Goal: Communication & Community: Answer question/provide support

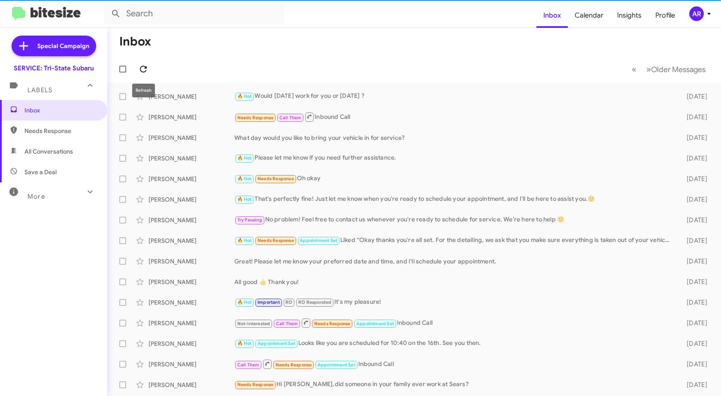
click at [140, 65] on icon at bounding box center [143, 69] width 10 height 10
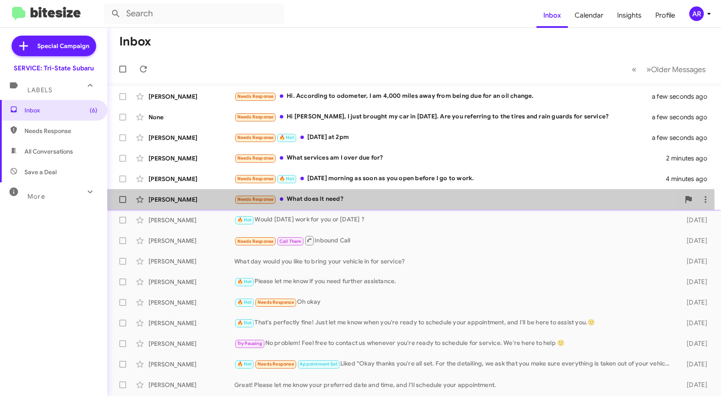
click at [205, 204] on div "[PERSON_NAME] Needs Response What does it need? 4 minutes ago" at bounding box center [414, 199] width 600 height 17
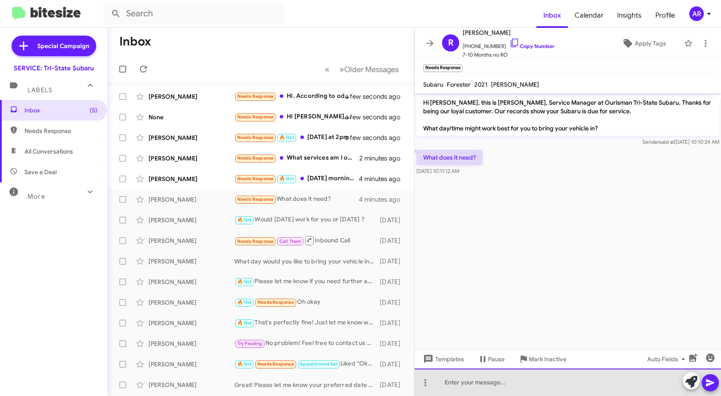
click at [546, 383] on div at bounding box center [567, 381] width 306 height 27
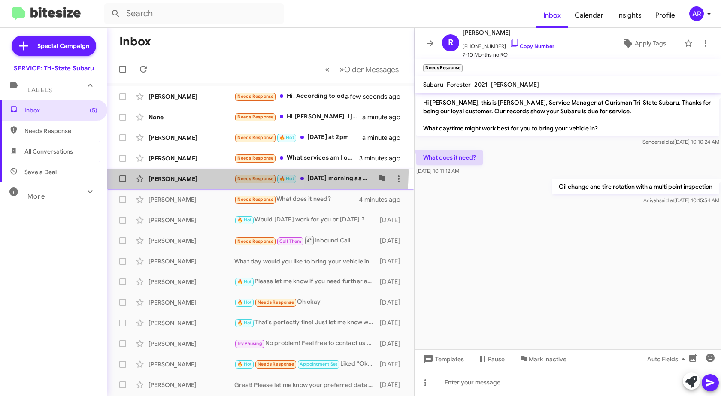
click at [193, 171] on div "[PERSON_NAME] Needs Response 🔥 Hot [DATE] morning as soon as you open before I …" at bounding box center [260, 178] width 293 height 17
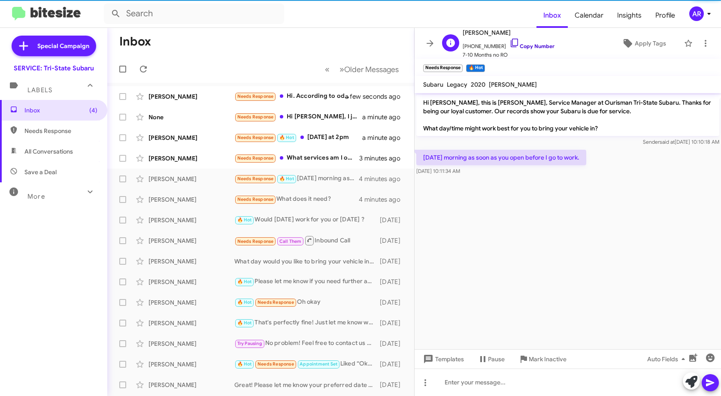
click at [509, 42] on icon at bounding box center [514, 43] width 10 height 10
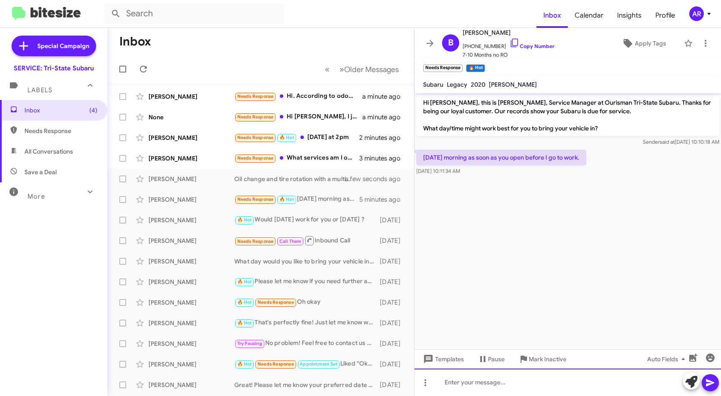
click at [491, 386] on div at bounding box center [567, 381] width 306 height 27
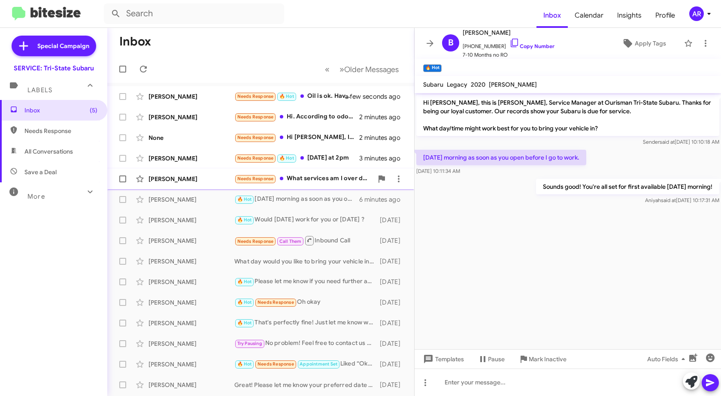
click at [199, 179] on div "[PERSON_NAME]" at bounding box center [191, 179] width 86 height 9
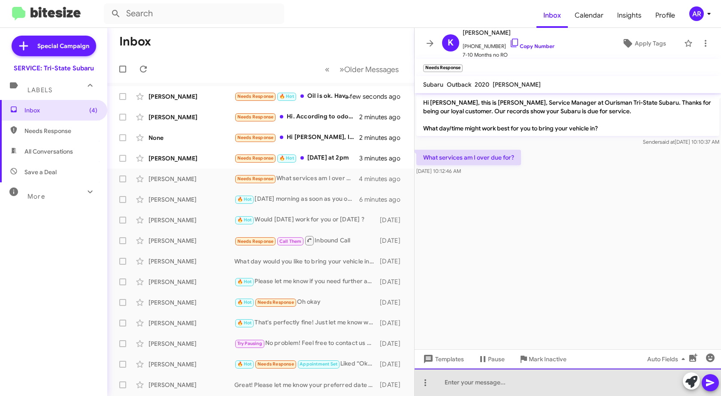
click at [568, 390] on div at bounding box center [567, 381] width 306 height 27
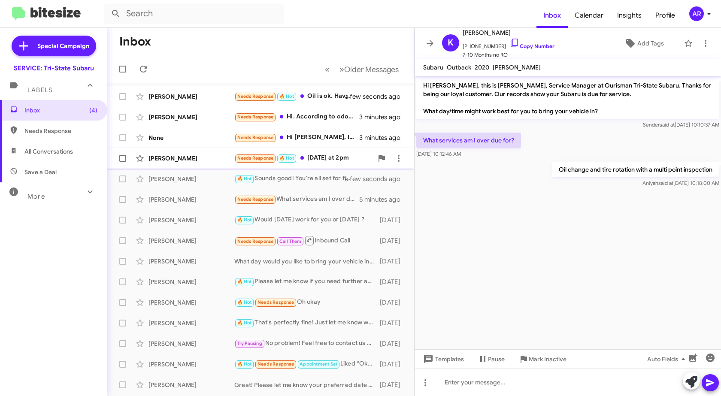
click at [187, 155] on div "[PERSON_NAME]" at bounding box center [191, 158] width 86 height 9
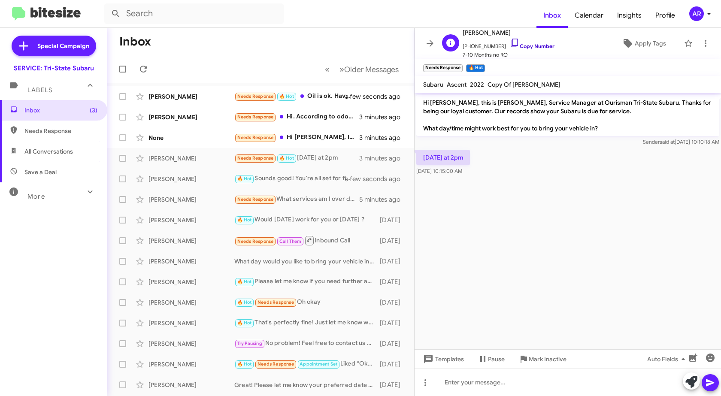
click at [510, 44] on icon at bounding box center [513, 43] width 7 height 9
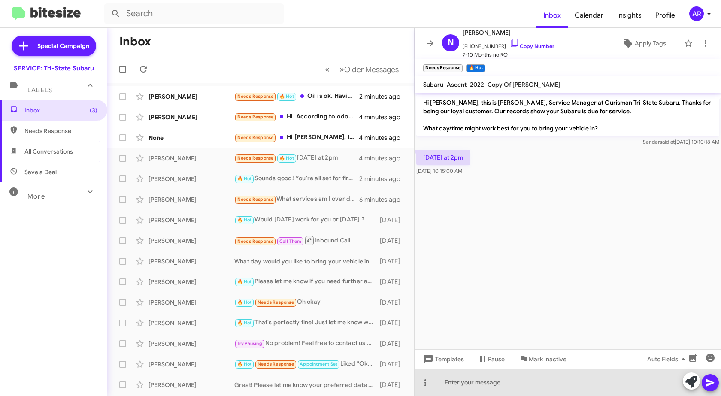
click at [539, 384] on div at bounding box center [567, 381] width 306 height 27
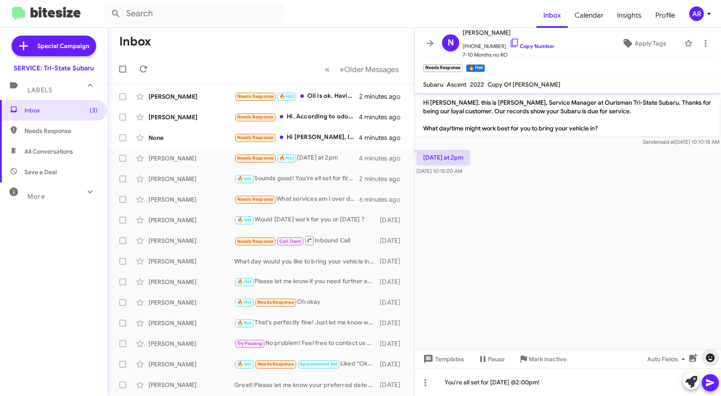
click at [716, 359] on span "button" at bounding box center [709, 358] width 17 height 10
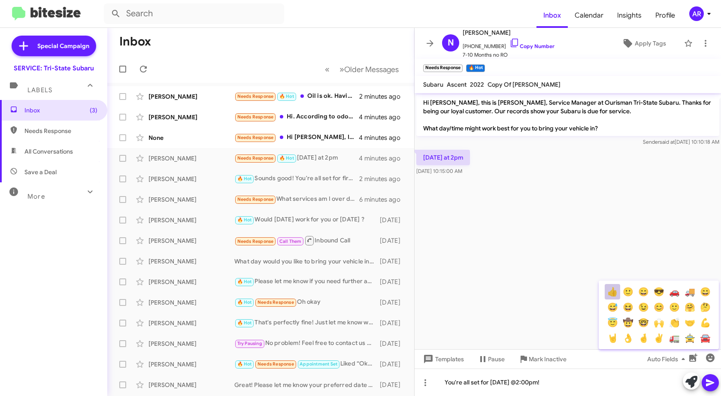
click at [615, 288] on button "👍" at bounding box center [611, 291] width 15 height 15
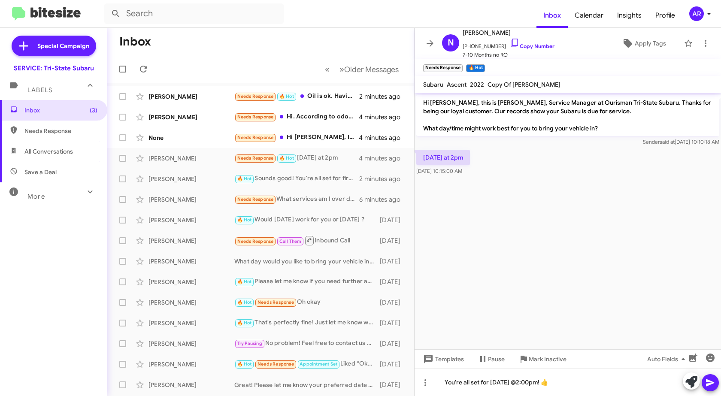
click at [708, 386] on icon at bounding box center [710, 382] width 10 height 10
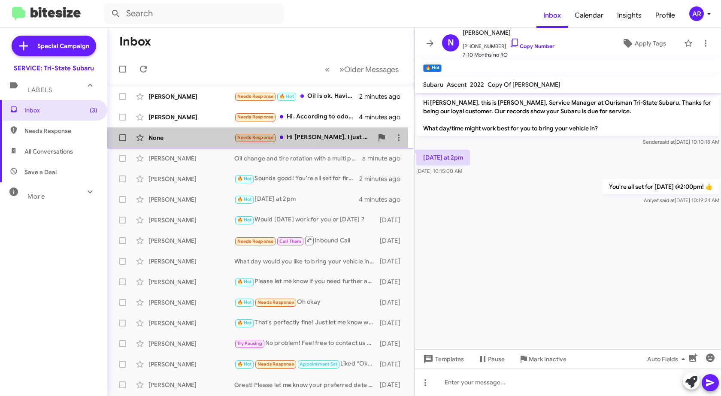
click at [199, 138] on div "None" at bounding box center [191, 137] width 86 height 9
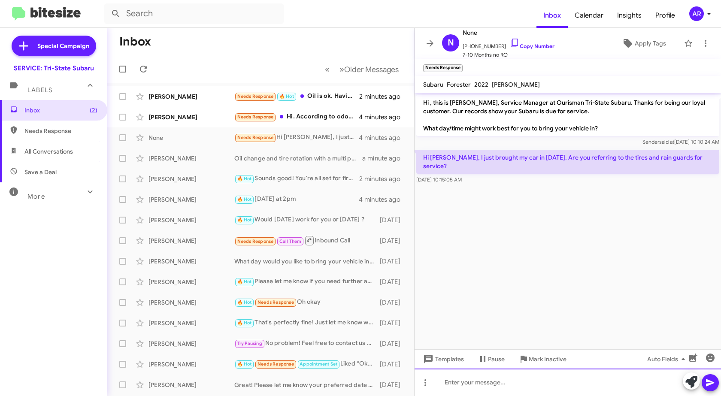
click at [617, 382] on div at bounding box center [567, 381] width 306 height 27
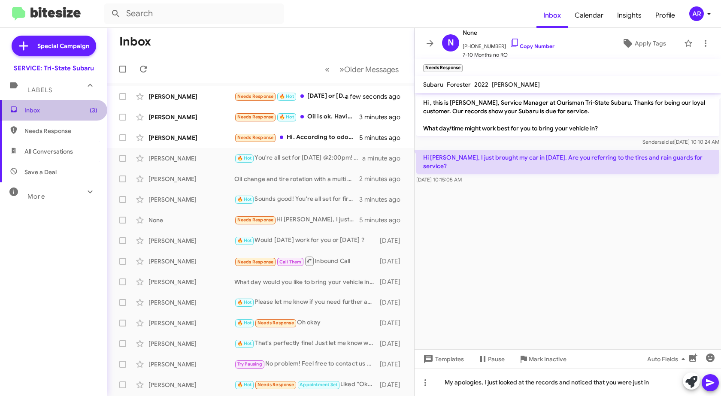
click at [81, 109] on span "Inbox (3)" at bounding box center [60, 110] width 73 height 9
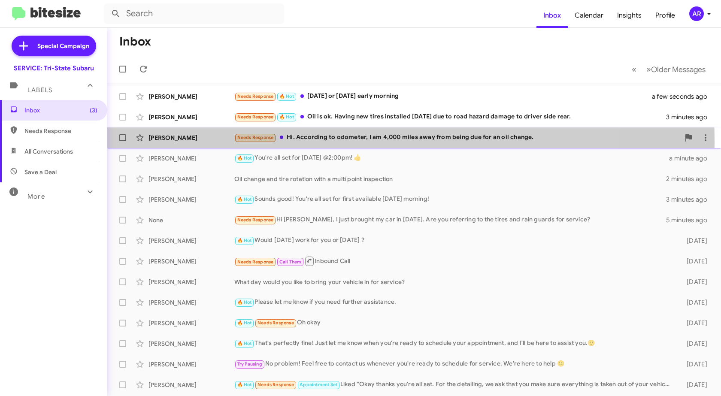
click at [176, 141] on div "[PERSON_NAME]" at bounding box center [191, 137] width 86 height 9
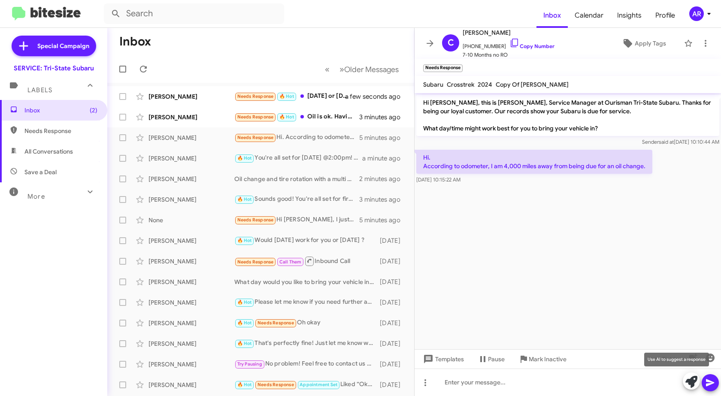
click at [697, 378] on button at bounding box center [690, 380] width 17 height 17
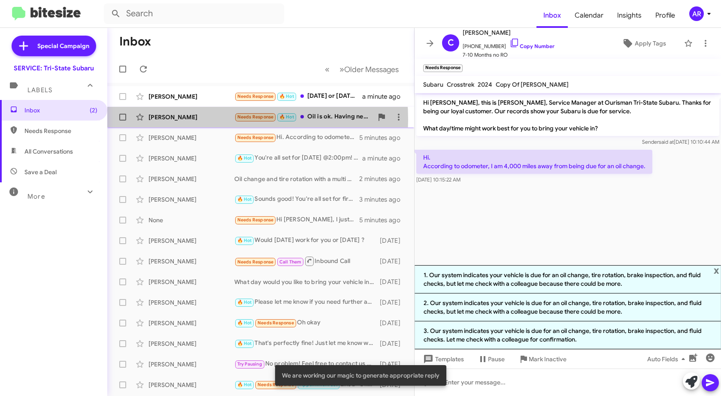
click at [190, 120] on div "[PERSON_NAME]" at bounding box center [191, 117] width 86 height 9
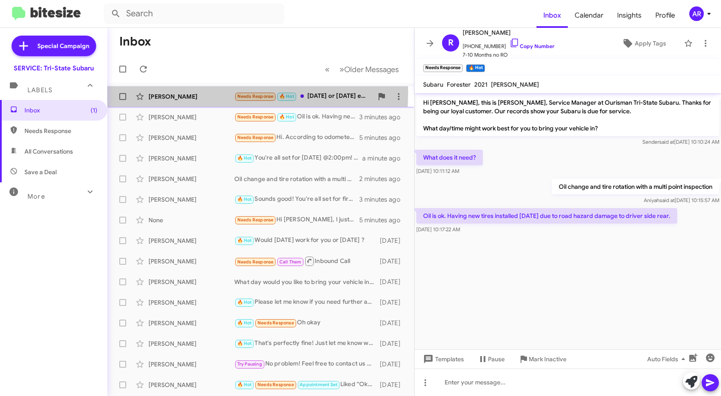
click at [181, 92] on div "[PERSON_NAME]" at bounding box center [191, 96] width 86 height 9
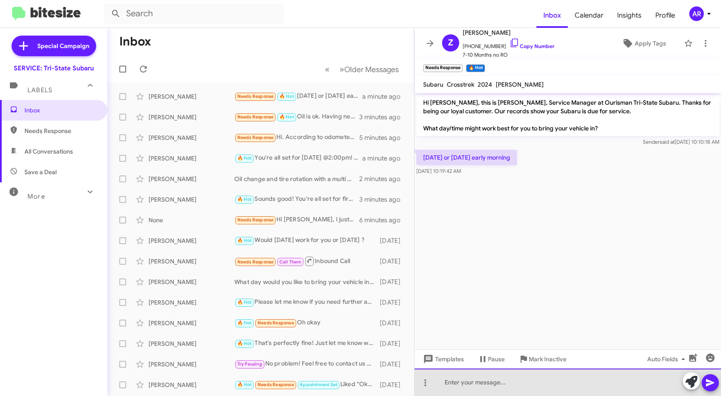
click at [478, 391] on div at bounding box center [567, 381] width 306 height 27
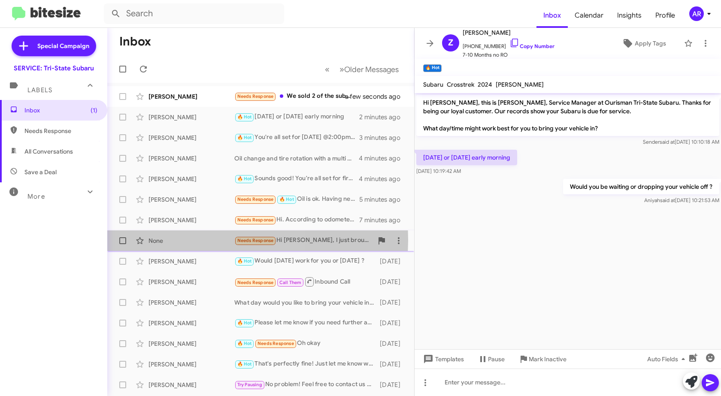
click at [193, 239] on div "None" at bounding box center [191, 240] width 86 height 9
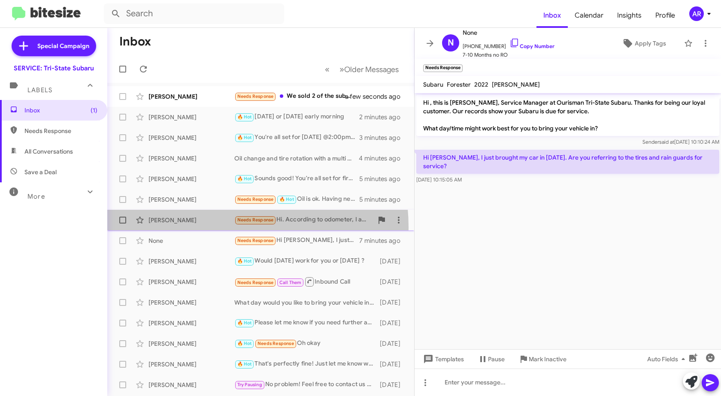
click at [200, 227] on div "[PERSON_NAME] Needs Response Hi. According to odometer, I am 4,000 miles away f…" at bounding box center [260, 219] width 293 height 17
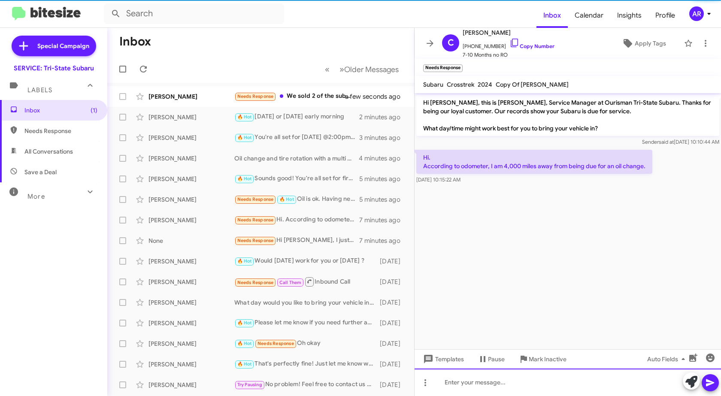
click at [530, 386] on div at bounding box center [567, 381] width 306 height 27
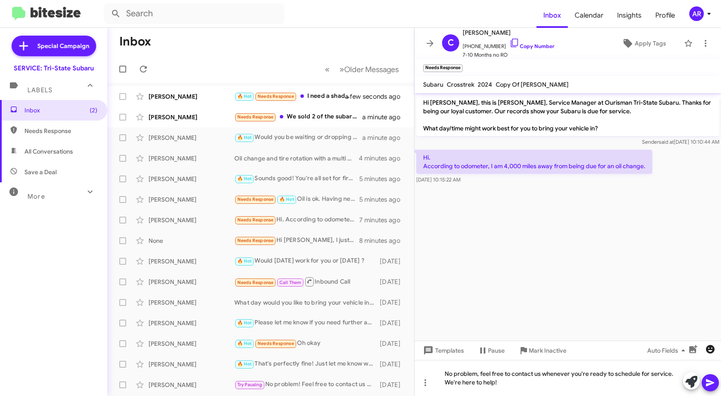
click at [709, 347] on icon "button" at bounding box center [710, 349] width 9 height 9
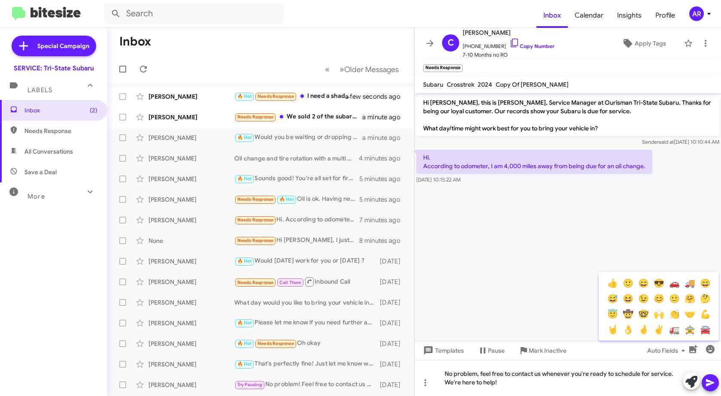
click at [630, 284] on button "🙂" at bounding box center [627, 282] width 15 height 15
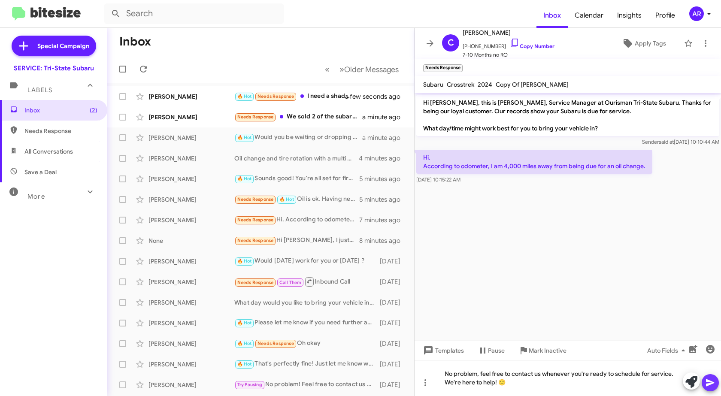
click at [707, 380] on icon at bounding box center [710, 382] width 8 height 7
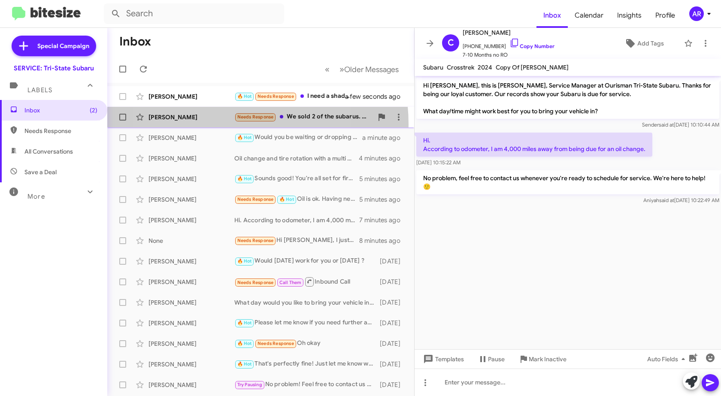
click at [216, 124] on div "[PERSON_NAME] Needs Response We sold 2 of the subarus. Only the black one, belo…" at bounding box center [260, 117] width 293 height 17
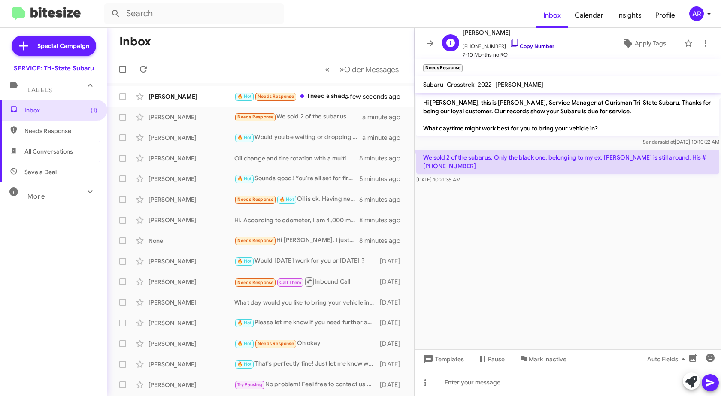
click at [509, 41] on icon at bounding box center [514, 43] width 10 height 10
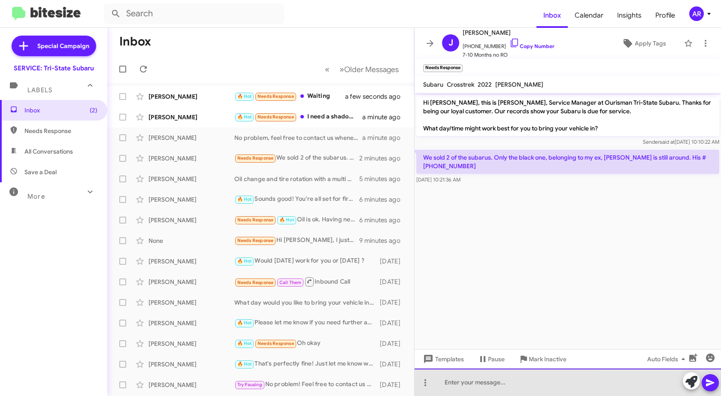
click at [497, 374] on div at bounding box center [567, 381] width 306 height 27
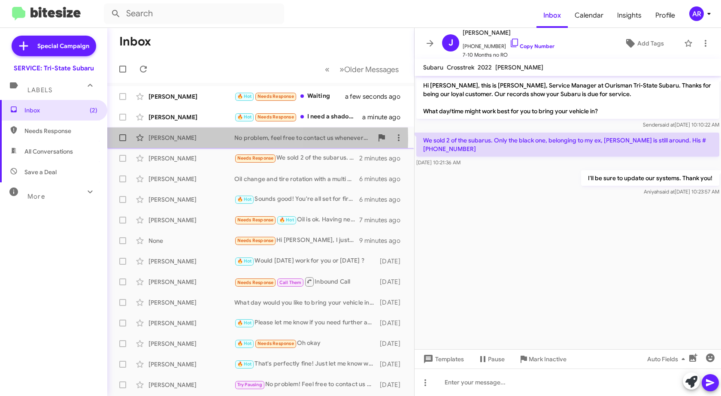
click at [192, 138] on div "[PERSON_NAME]" at bounding box center [191, 137] width 86 height 9
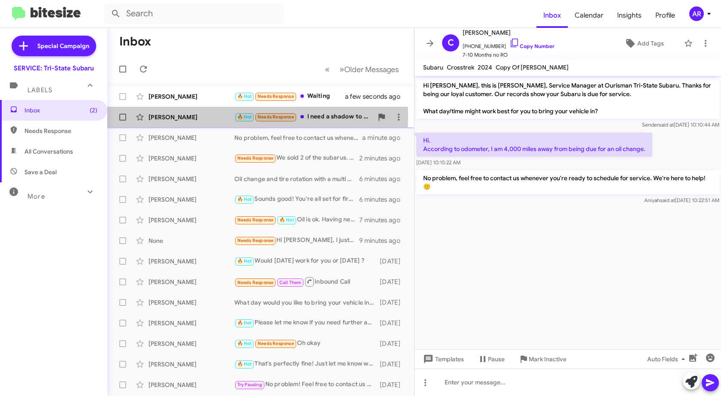
click at [189, 117] on div "[PERSON_NAME]" at bounding box center [191, 117] width 86 height 9
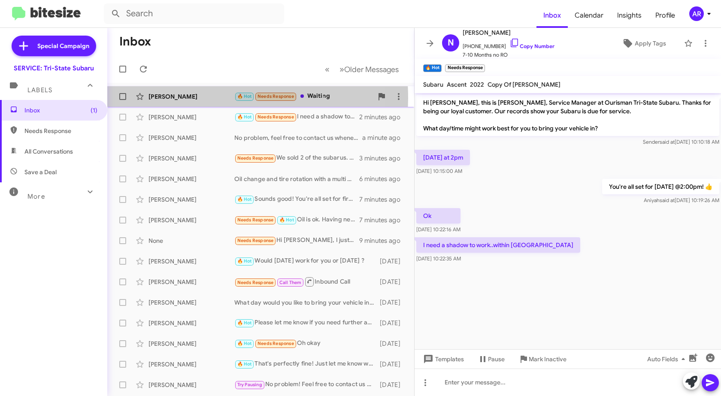
click at [178, 98] on div "[PERSON_NAME]" at bounding box center [191, 96] width 86 height 9
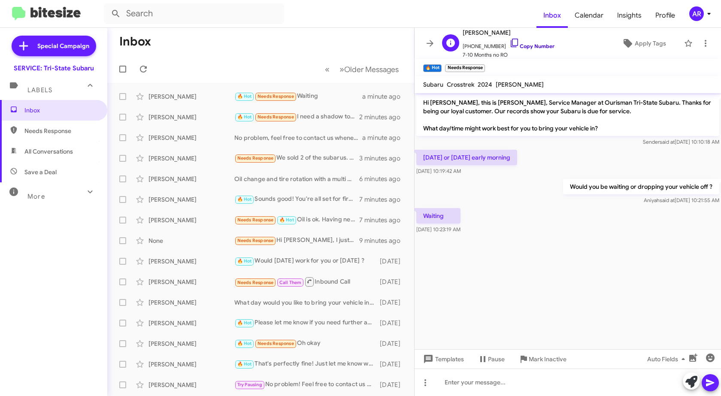
click at [509, 41] on icon at bounding box center [514, 43] width 10 height 10
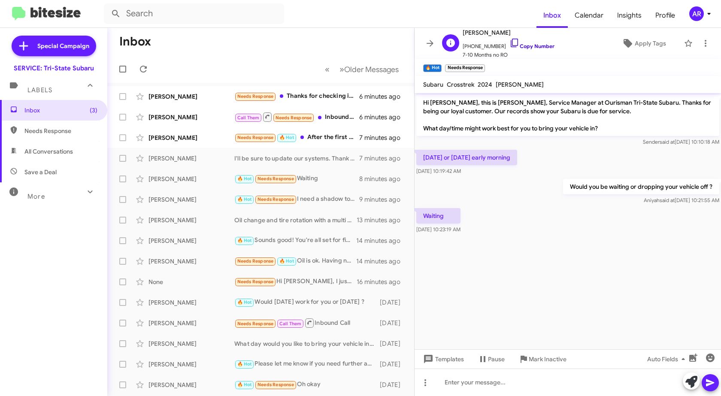
click at [509, 42] on icon at bounding box center [514, 43] width 10 height 10
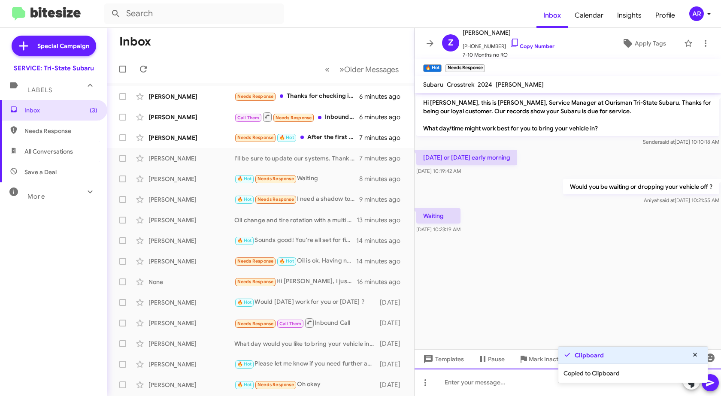
click at [462, 392] on div at bounding box center [567, 381] width 306 height 27
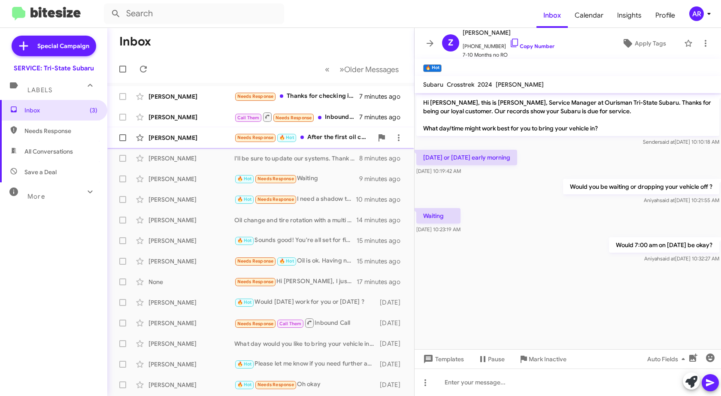
click at [171, 133] on div "[PERSON_NAME] Needs Response 🔥 Hot After the first oil change they said I was g…" at bounding box center [260, 137] width 293 height 17
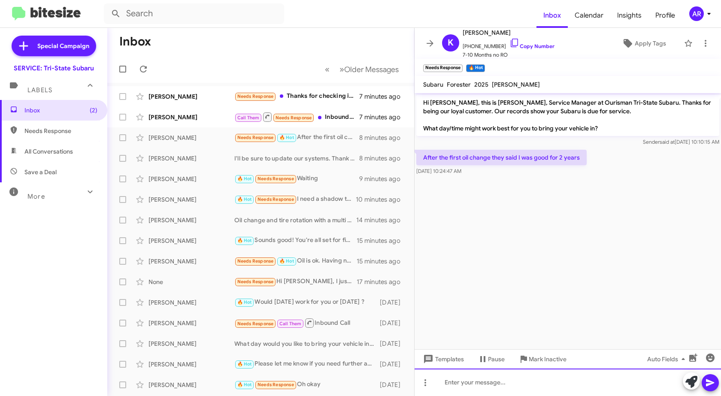
click at [543, 380] on div at bounding box center [567, 381] width 306 height 27
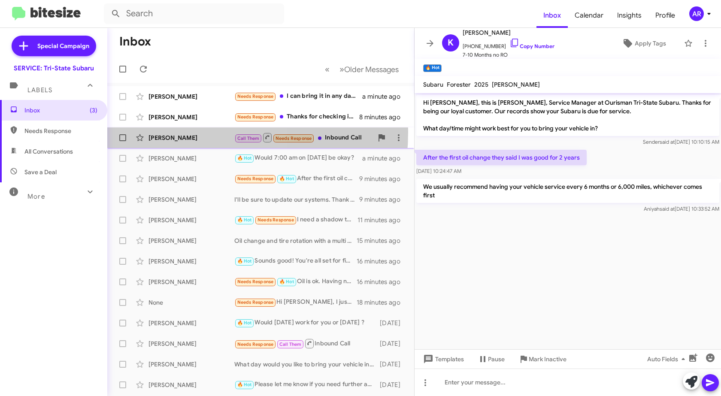
click at [184, 133] on div "[PERSON_NAME] Call Them Needs Response Inbound Call 8 minutes ago" at bounding box center [260, 137] width 293 height 17
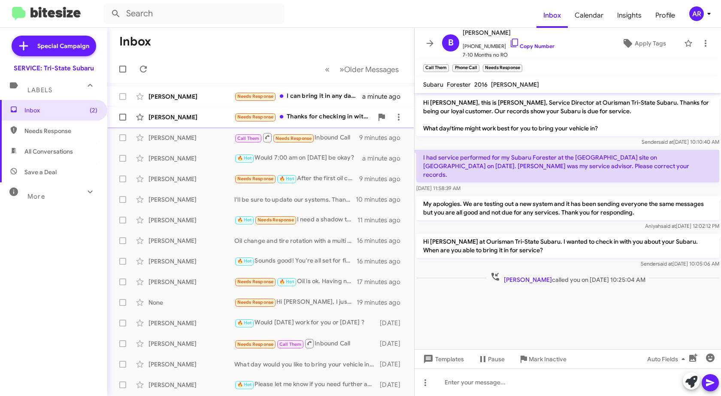
click at [171, 115] on div "[PERSON_NAME]" at bounding box center [191, 117] width 86 height 9
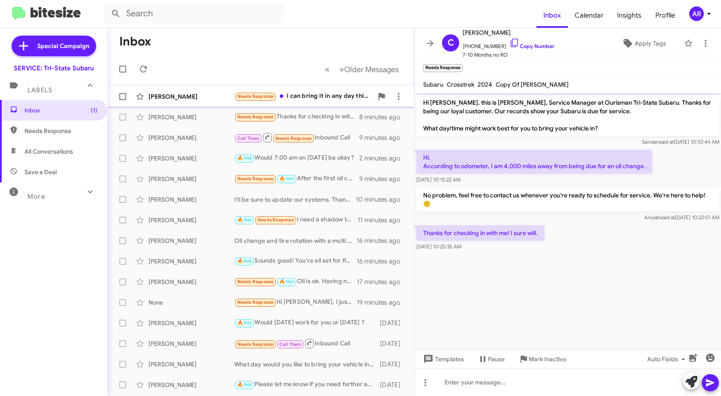
click at [167, 95] on div "[PERSON_NAME]" at bounding box center [191, 96] width 86 height 9
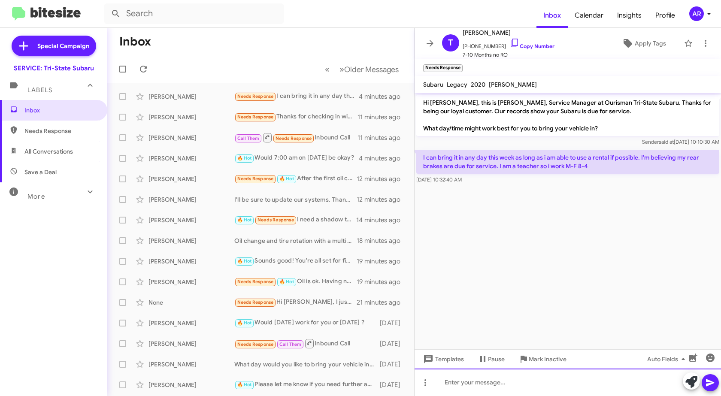
click at [456, 389] on div at bounding box center [567, 381] width 306 height 27
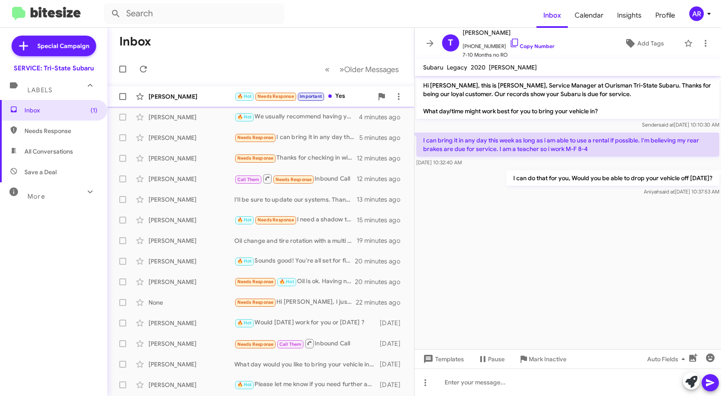
click at [213, 96] on div "[PERSON_NAME]" at bounding box center [191, 96] width 86 height 9
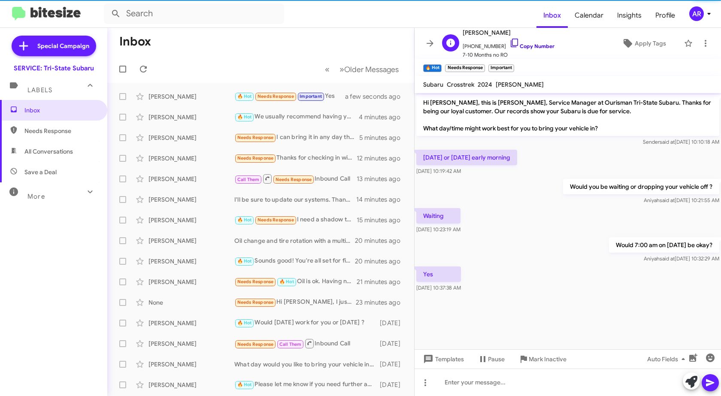
click at [513, 43] on link "Copy Number" at bounding box center [531, 46] width 45 height 6
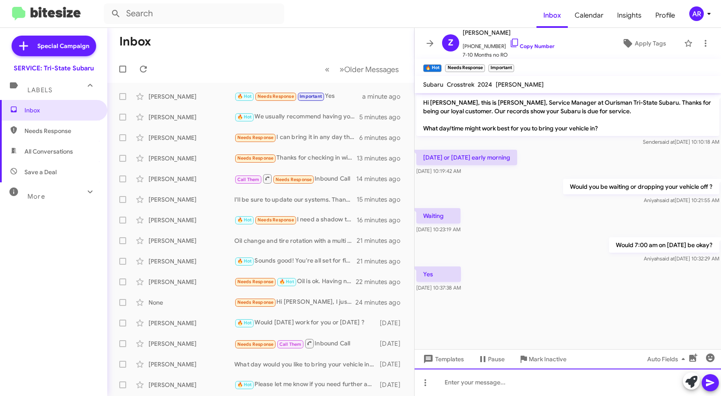
click at [560, 384] on div at bounding box center [567, 381] width 306 height 27
click at [713, 358] on icon "button" at bounding box center [710, 357] width 9 height 9
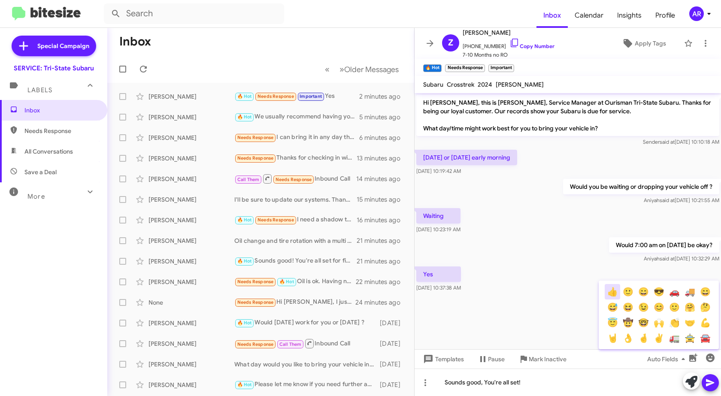
click at [618, 291] on button "👍" at bounding box center [611, 291] width 15 height 15
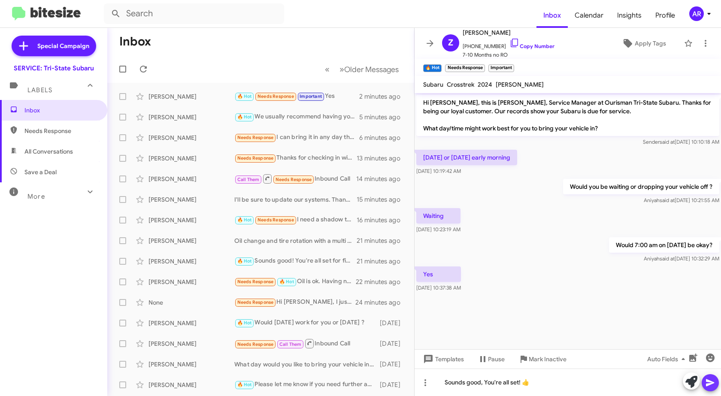
click at [718, 385] on button at bounding box center [709, 382] width 17 height 17
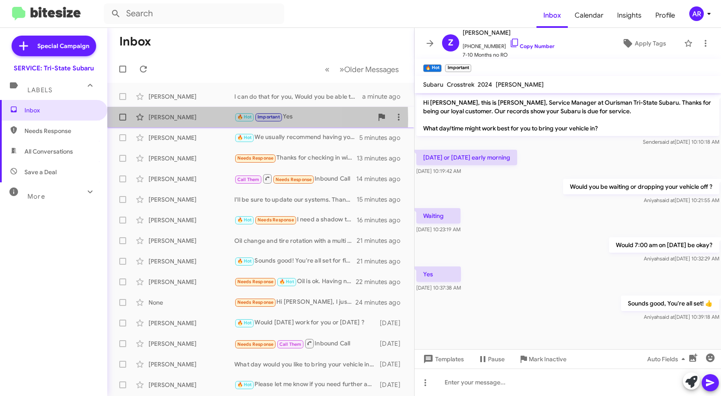
click at [157, 120] on div "[PERSON_NAME]" at bounding box center [191, 117] width 86 height 9
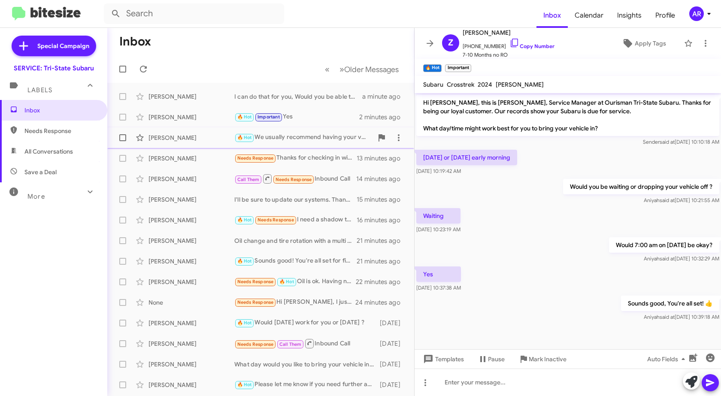
click at [175, 139] on div "[PERSON_NAME]" at bounding box center [191, 137] width 86 height 9
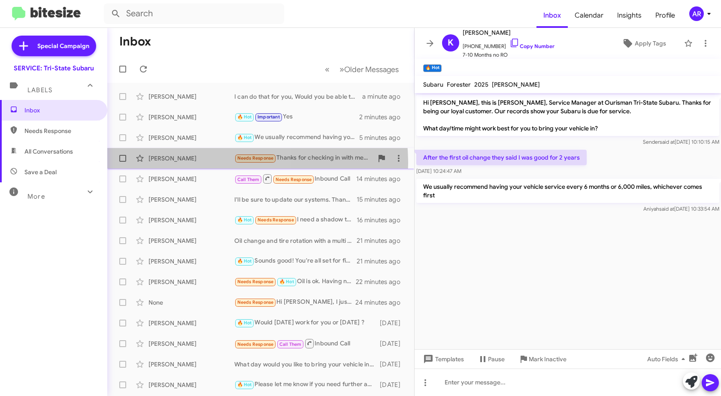
click at [186, 163] on div "[PERSON_NAME] Needs Response Thanks for checking in with me! I sure will. 13 mi…" at bounding box center [260, 158] width 293 height 17
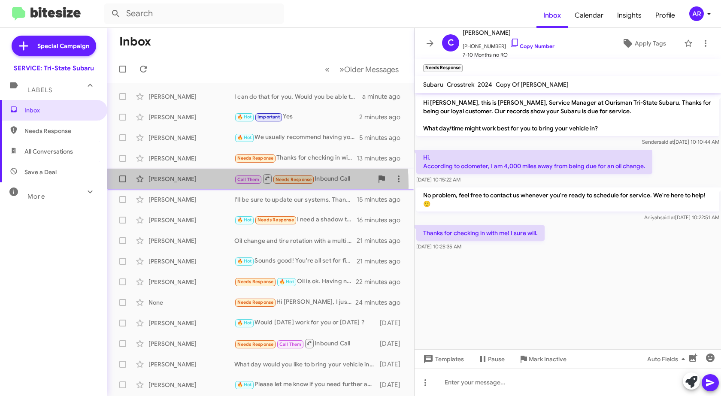
click at [191, 185] on div "[PERSON_NAME] Call Them Needs Response Inbound Call 14 minutes ago" at bounding box center [260, 178] width 293 height 17
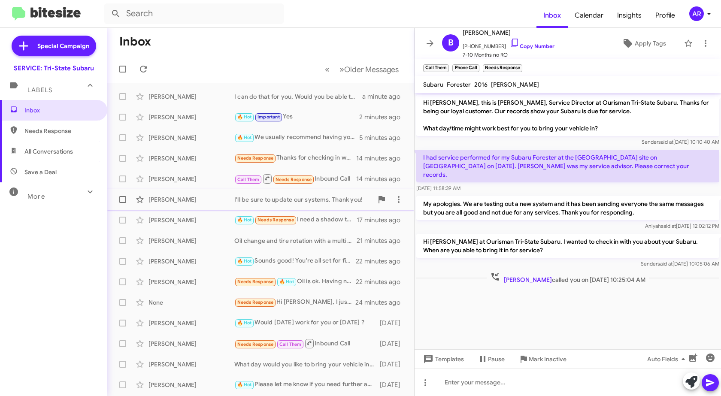
click at [195, 202] on div "[PERSON_NAME]" at bounding box center [191, 199] width 86 height 9
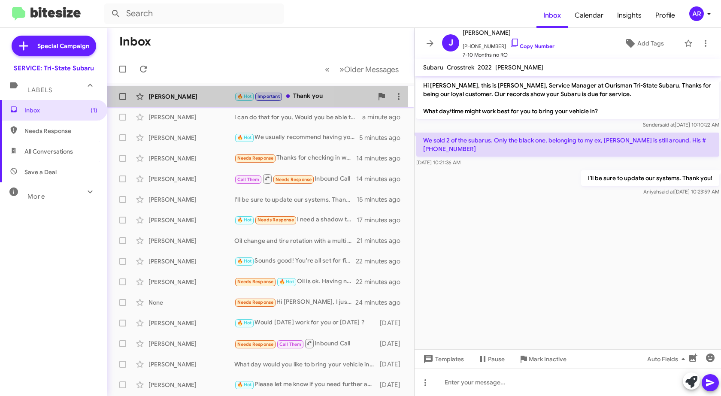
click at [207, 97] on div "[PERSON_NAME]" at bounding box center [191, 96] width 86 height 9
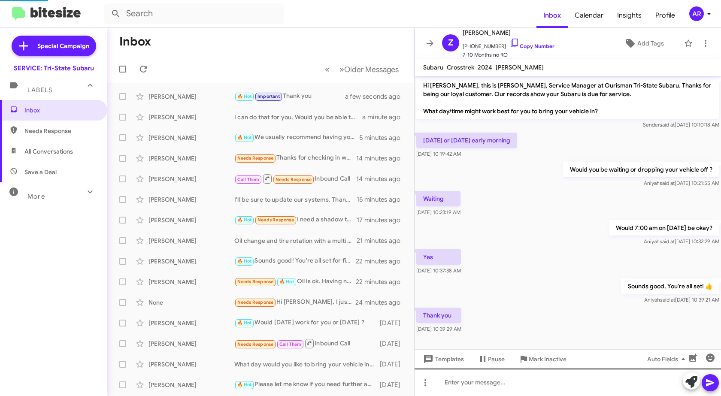
scroll to position [3, 0]
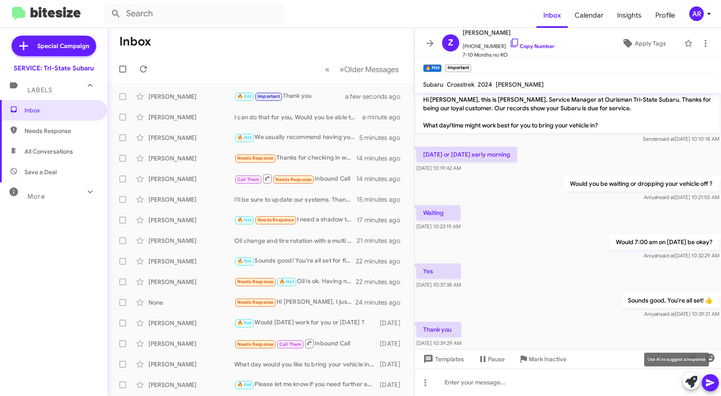
click at [692, 380] on icon at bounding box center [691, 382] width 12 height 12
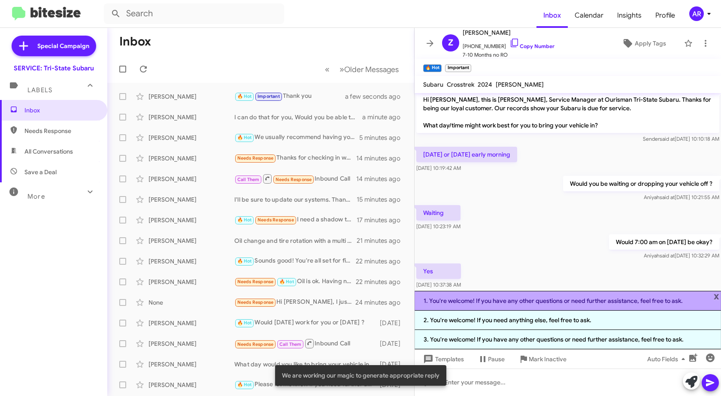
click at [600, 300] on li "1. You're welcome! If you have any other questions or need further assistance, …" at bounding box center [567, 301] width 306 height 20
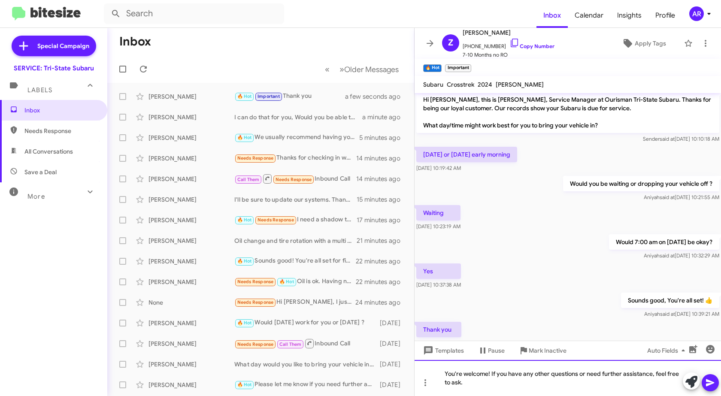
click at [598, 383] on div "You're welcome! If you have any other questions or need further assistance, fee…" at bounding box center [567, 378] width 306 height 36
click at [710, 349] on icon "button" at bounding box center [710, 349] width 9 height 9
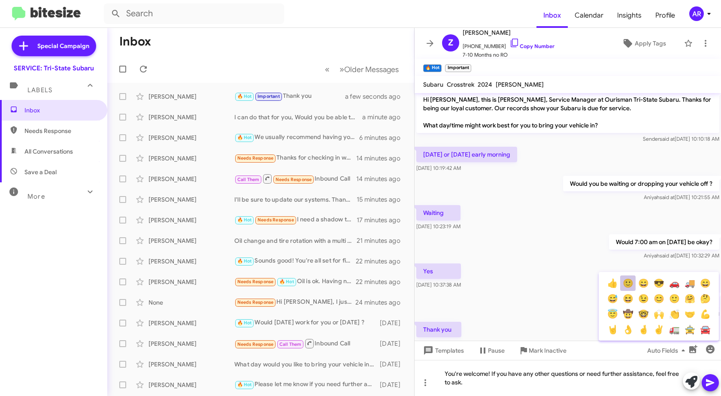
drag, startPoint x: 631, startPoint y: 283, endPoint x: 660, endPoint y: 340, distance: 63.9
click at [631, 283] on button "🙂" at bounding box center [627, 282] width 15 height 15
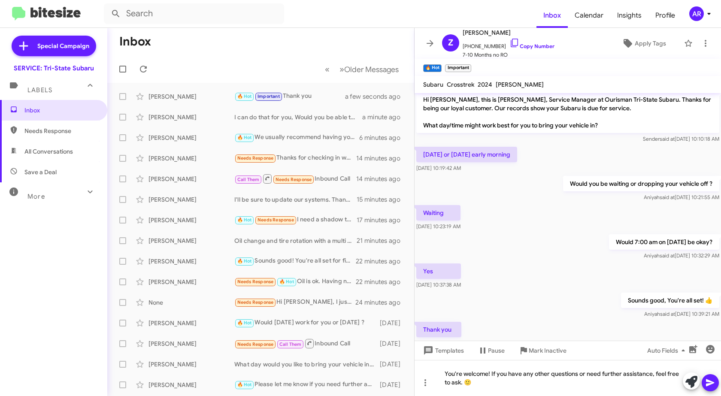
click at [708, 383] on icon at bounding box center [710, 382] width 8 height 7
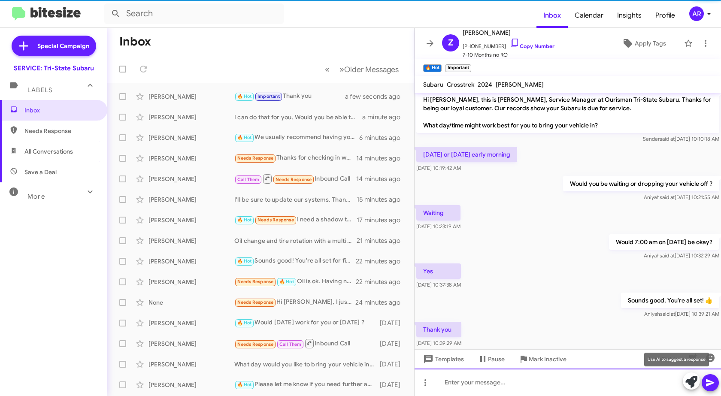
scroll to position [51, 0]
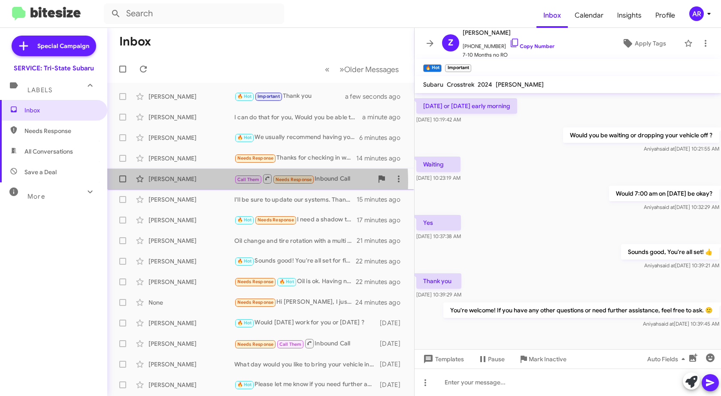
click at [175, 183] on div "[PERSON_NAME]" at bounding box center [191, 179] width 86 height 9
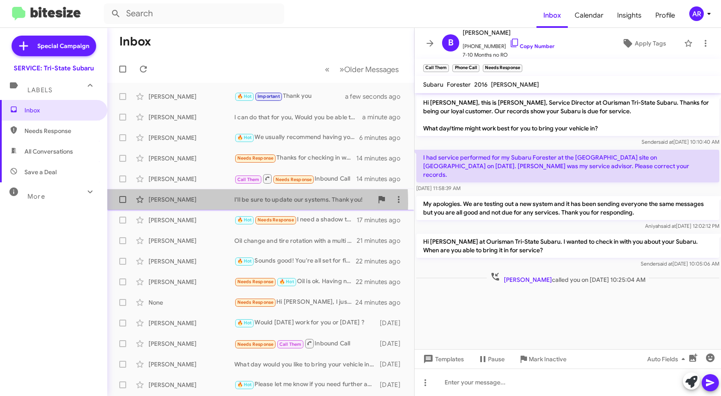
click at [174, 203] on div "[PERSON_NAME]" at bounding box center [191, 199] width 86 height 9
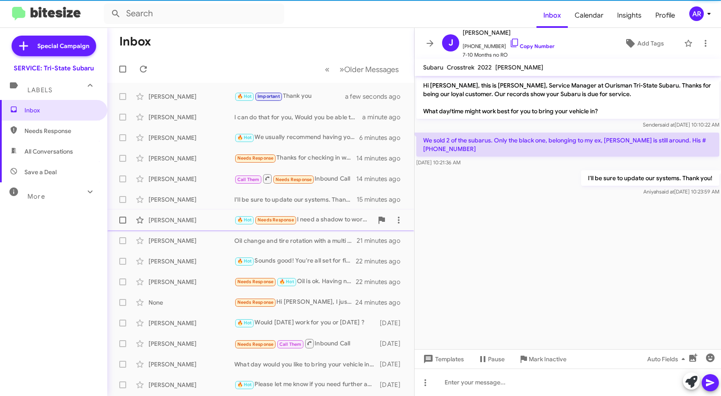
click at [183, 227] on div "Nyangau Motieri 🔥 Hot Needs Response I need a shadow to work..within [GEOGRAPHI…" at bounding box center [260, 219] width 293 height 17
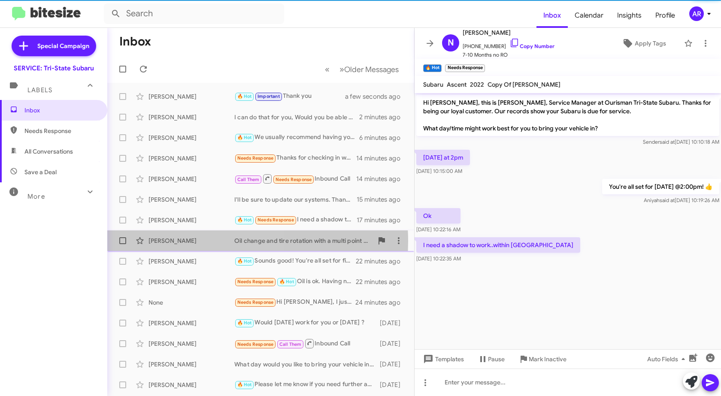
click at [182, 241] on div "[PERSON_NAME]" at bounding box center [191, 240] width 86 height 9
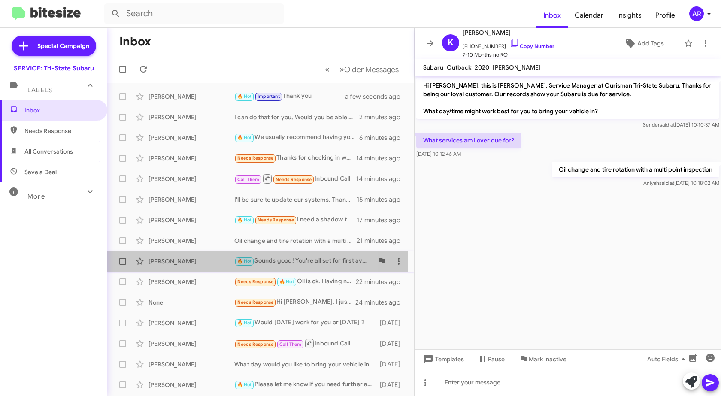
click at [175, 264] on div "[PERSON_NAME]" at bounding box center [191, 261] width 86 height 9
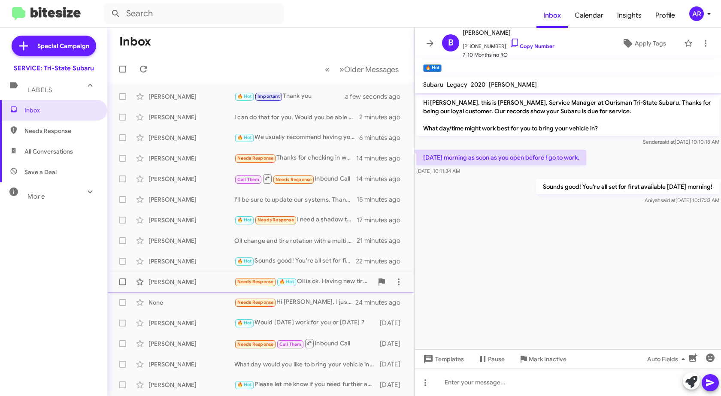
click at [169, 281] on div "[PERSON_NAME]" at bounding box center [191, 281] width 86 height 9
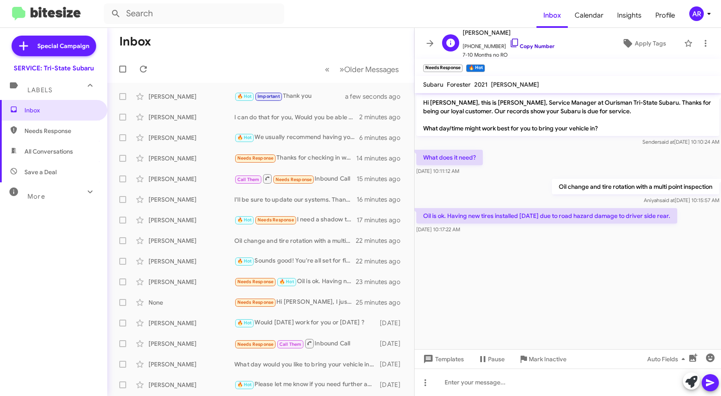
click at [509, 44] on icon at bounding box center [514, 43] width 10 height 10
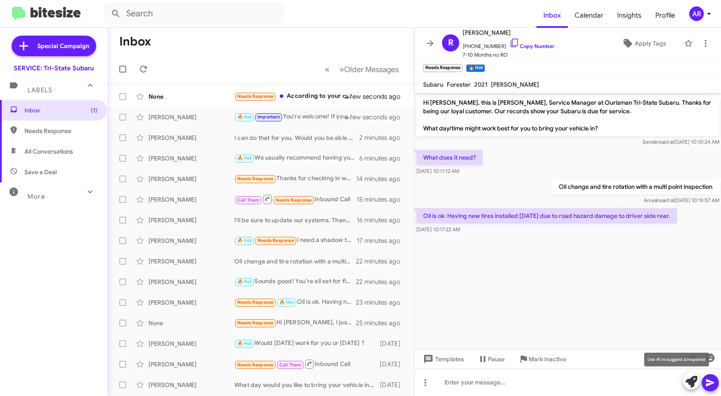
click at [691, 381] on icon at bounding box center [691, 382] width 12 height 12
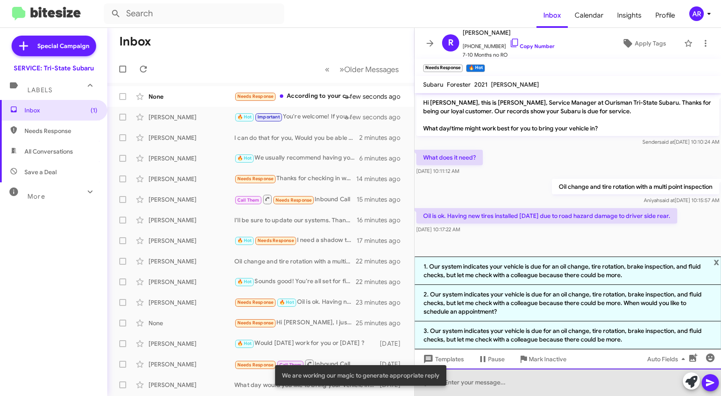
click at [578, 394] on div at bounding box center [567, 381] width 306 height 27
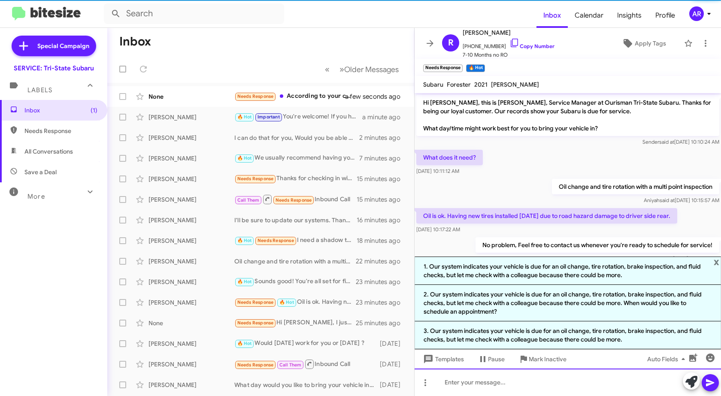
scroll to position [19, 0]
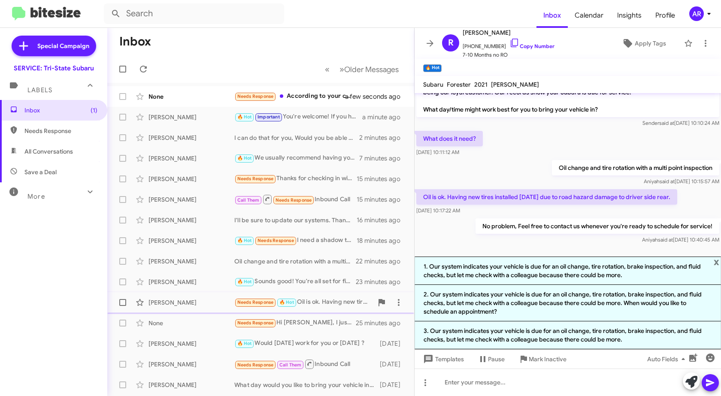
click at [174, 298] on div "[PERSON_NAME]" at bounding box center [191, 302] width 86 height 9
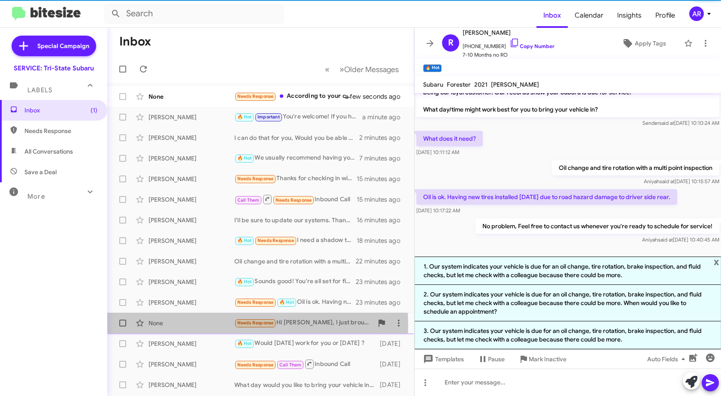
click at [184, 325] on div "None" at bounding box center [191, 323] width 86 height 9
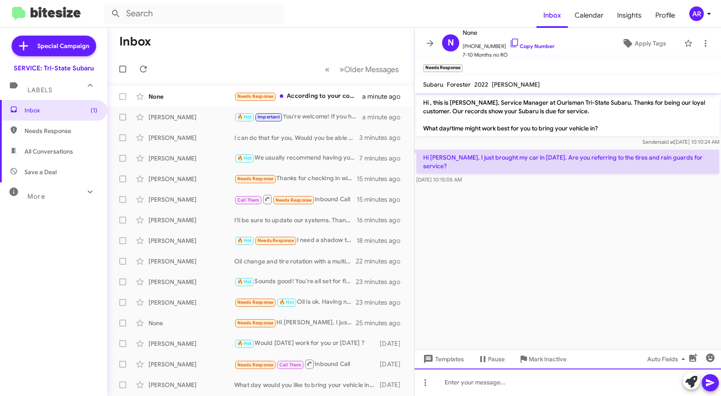
click at [542, 374] on div at bounding box center [567, 381] width 306 height 27
click at [685, 382] on icon at bounding box center [691, 382] width 12 height 12
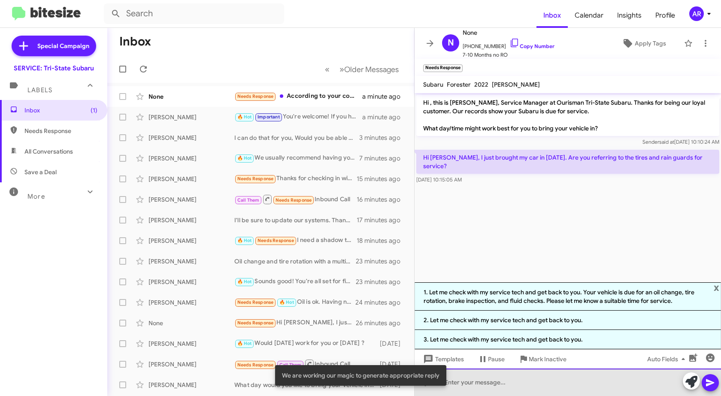
click at [548, 379] on div at bounding box center [567, 381] width 306 height 27
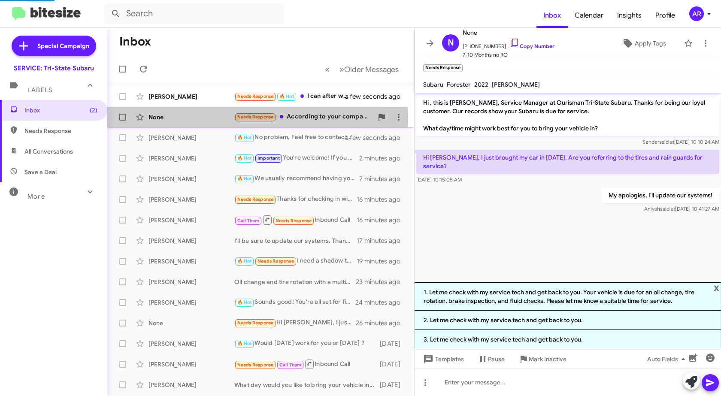
click at [175, 120] on div "None" at bounding box center [191, 117] width 86 height 9
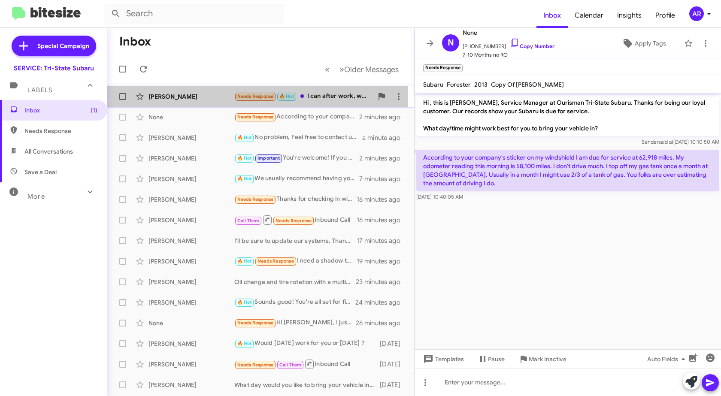
click at [198, 97] on div "[PERSON_NAME]" at bounding box center [191, 96] width 86 height 9
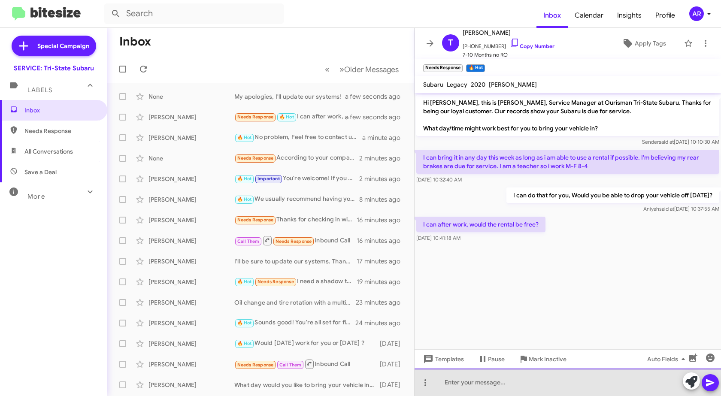
click at [514, 389] on div at bounding box center [567, 381] width 306 height 27
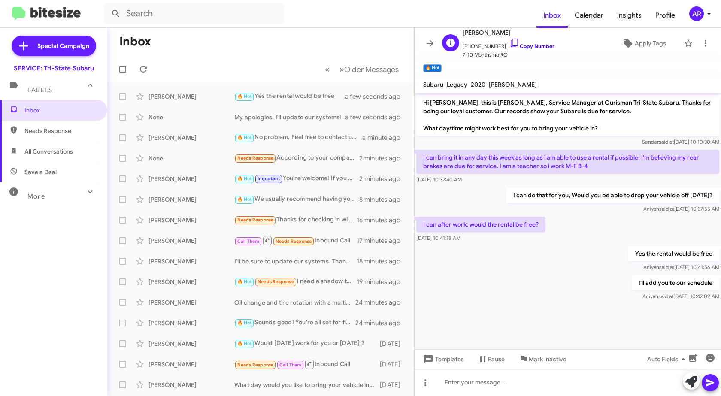
click at [509, 43] on icon at bounding box center [514, 43] width 10 height 10
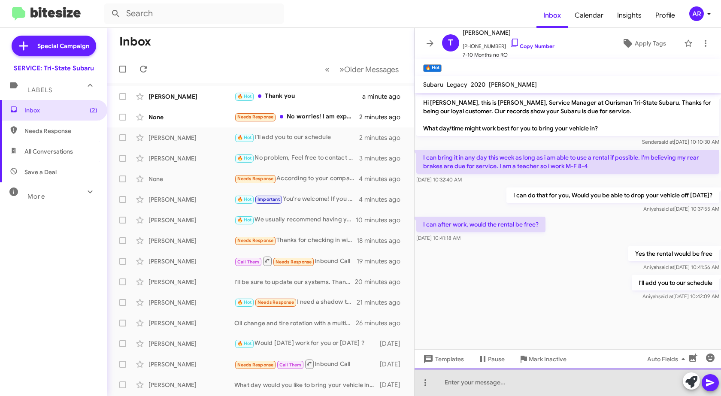
click at [571, 390] on div at bounding box center [567, 381] width 306 height 27
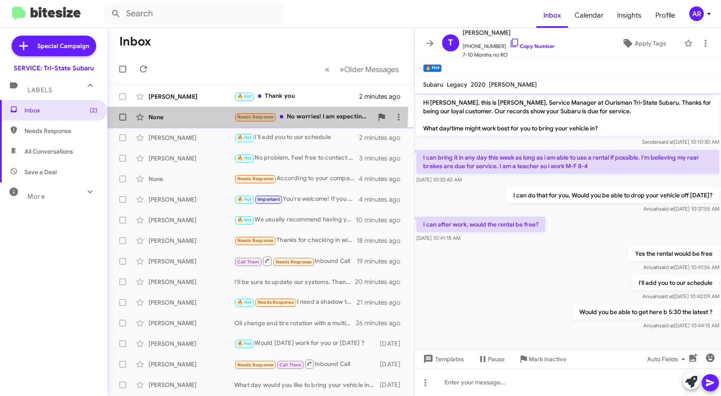
click at [187, 111] on div "None Needs Response No worries! I am expecting a call from you guys when my tir…" at bounding box center [260, 117] width 293 height 17
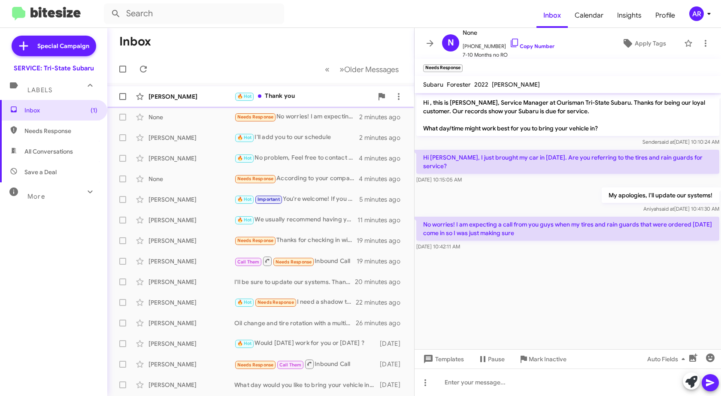
click at [207, 101] on div "[PERSON_NAME] 🔥 Hot Thank you 2 minutes ago" at bounding box center [260, 96] width 293 height 17
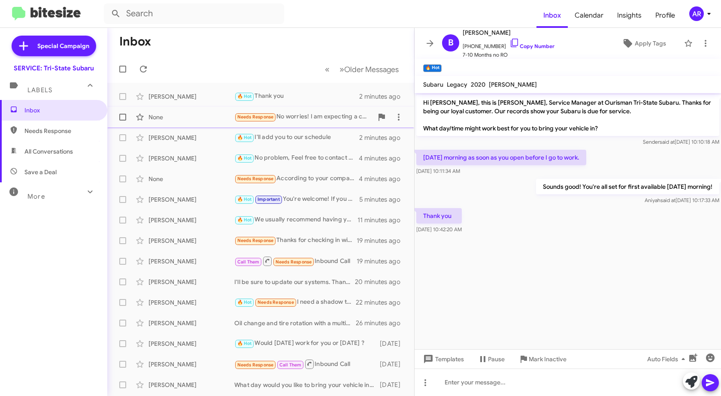
click at [213, 122] on div "None Needs Response No worries! I am expecting a call from you guys when my tir…" at bounding box center [260, 117] width 293 height 17
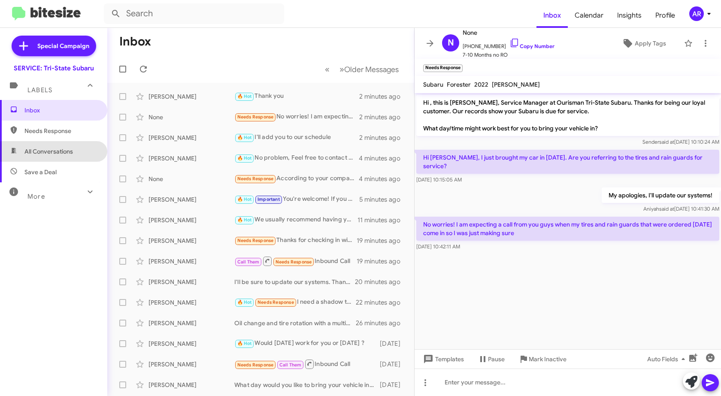
click at [78, 154] on span "All Conversations" at bounding box center [53, 151] width 107 height 21
type input "in:all-conversations"
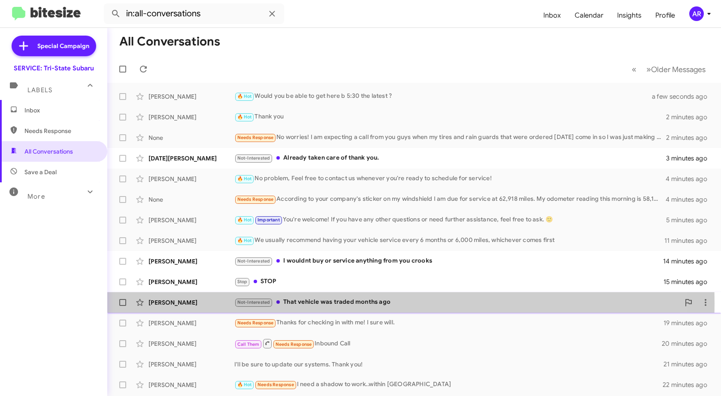
click at [210, 303] on div "[PERSON_NAME]" at bounding box center [191, 302] width 86 height 9
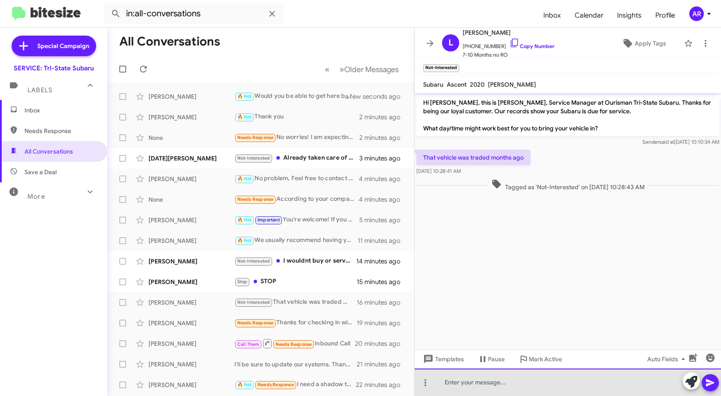
click at [557, 382] on div at bounding box center [567, 381] width 306 height 27
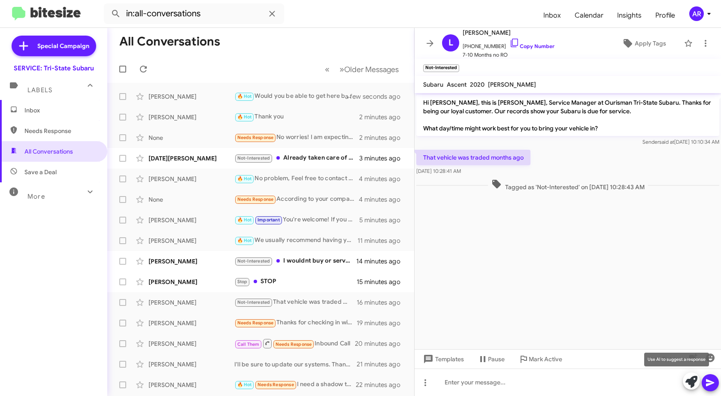
click at [688, 382] on icon at bounding box center [691, 382] width 12 height 12
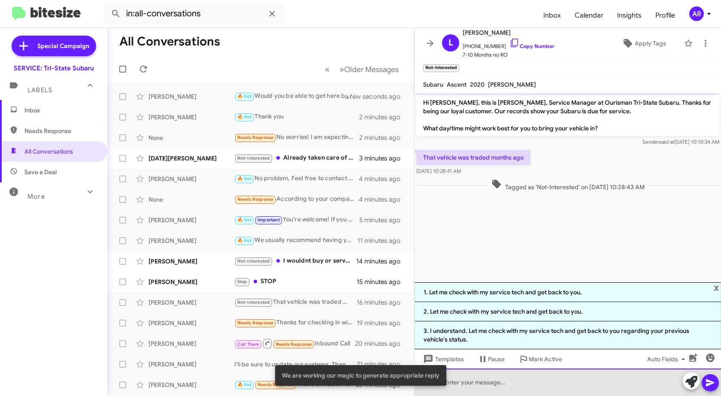
click at [608, 389] on div at bounding box center [567, 381] width 306 height 27
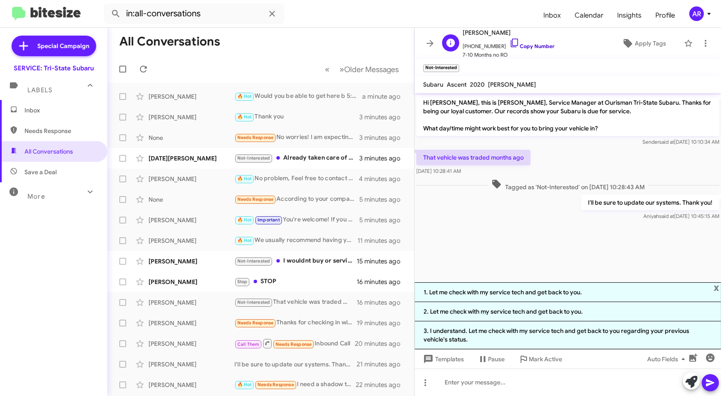
click at [509, 38] on icon at bounding box center [514, 43] width 10 height 10
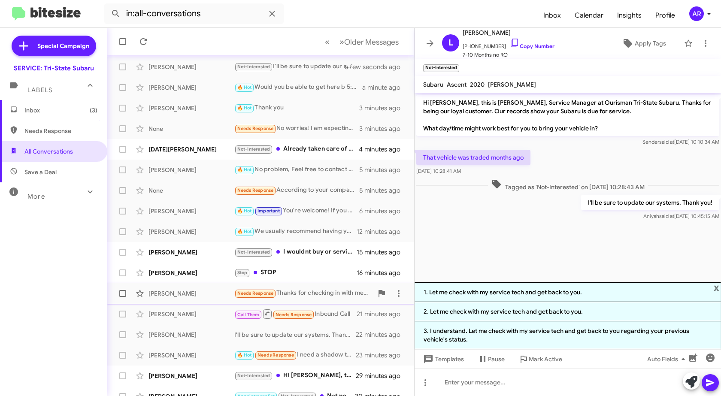
scroll to position [102, 0]
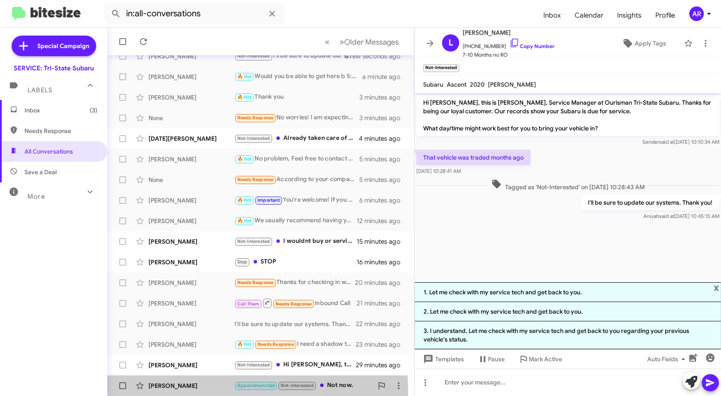
click at [202, 390] on div "[PERSON_NAME] Appointment Set Not-Interested Not now. 30 minutes ago" at bounding box center [260, 385] width 293 height 17
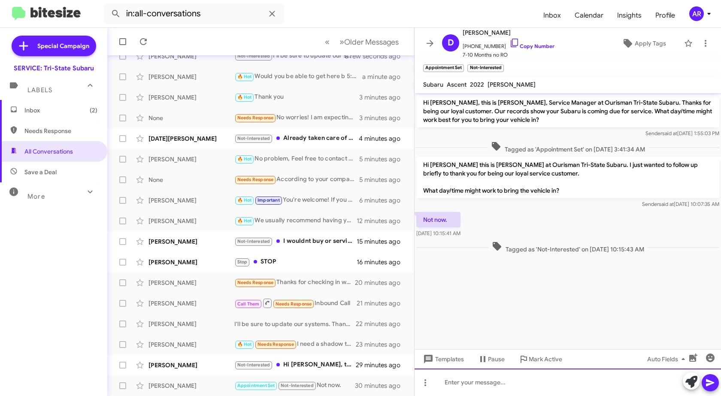
click at [491, 382] on div at bounding box center [567, 381] width 306 height 27
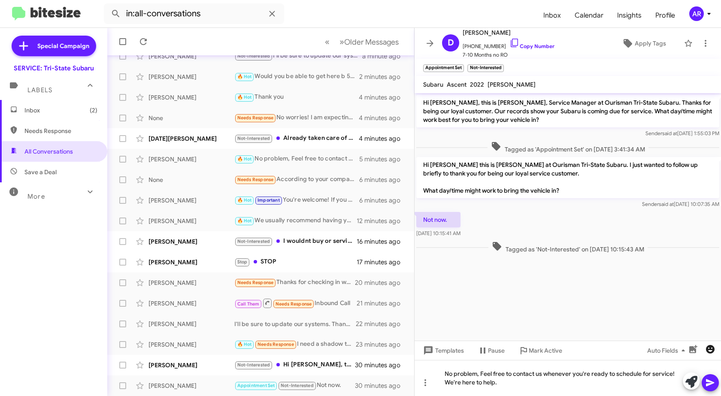
click at [703, 351] on span "button" at bounding box center [709, 349] width 17 height 10
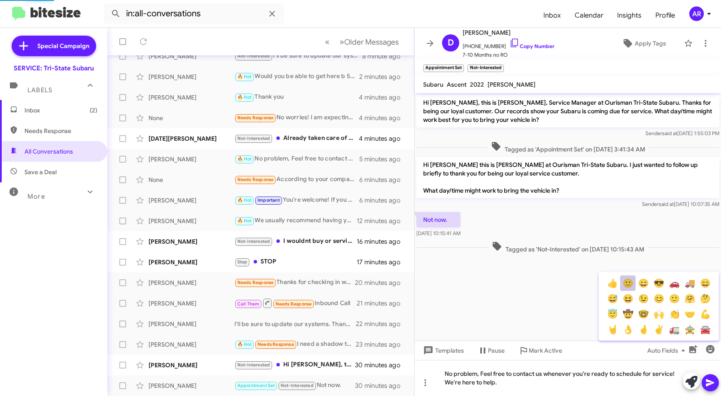
click at [631, 280] on button "🙂" at bounding box center [627, 282] width 15 height 15
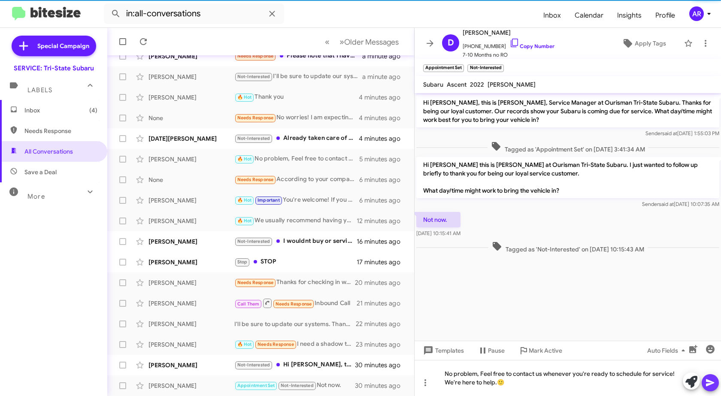
click at [715, 383] on button at bounding box center [709, 382] width 17 height 17
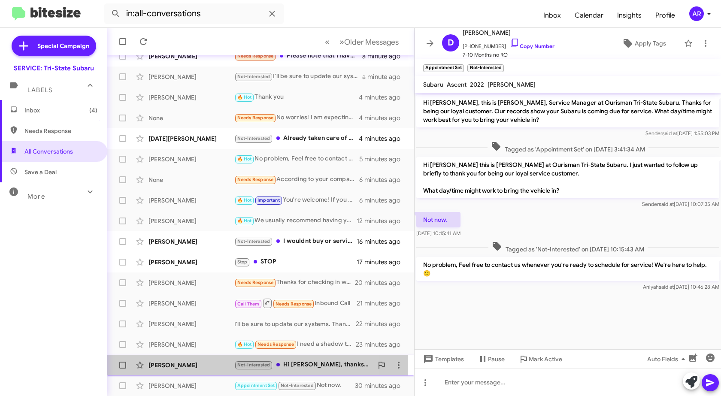
click at [175, 365] on div "[PERSON_NAME]" at bounding box center [191, 365] width 86 height 9
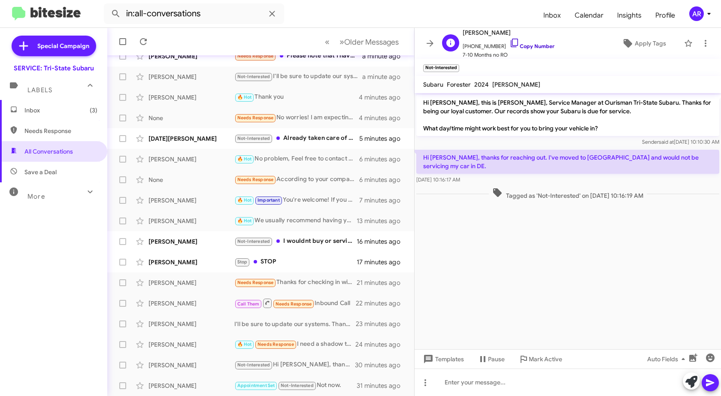
click at [510, 47] on icon at bounding box center [513, 43] width 7 height 9
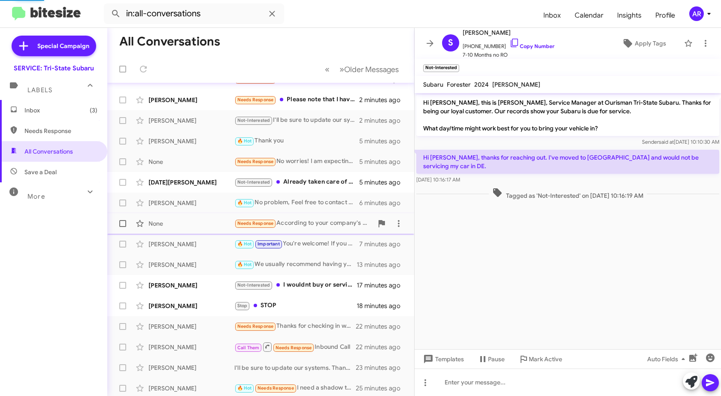
scroll to position [30, 0]
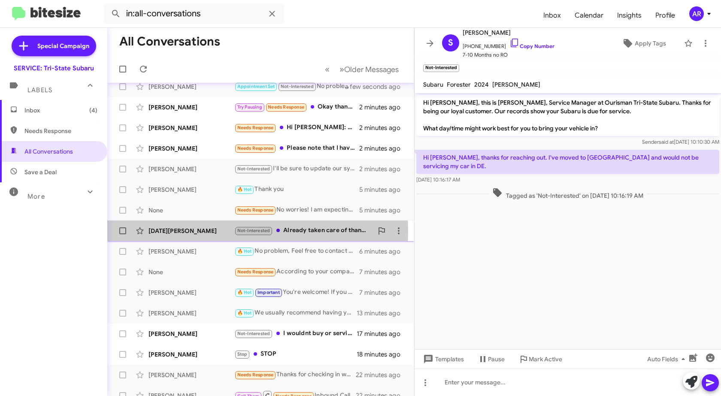
click at [205, 230] on div "[DATE][PERSON_NAME]" at bounding box center [191, 230] width 86 height 9
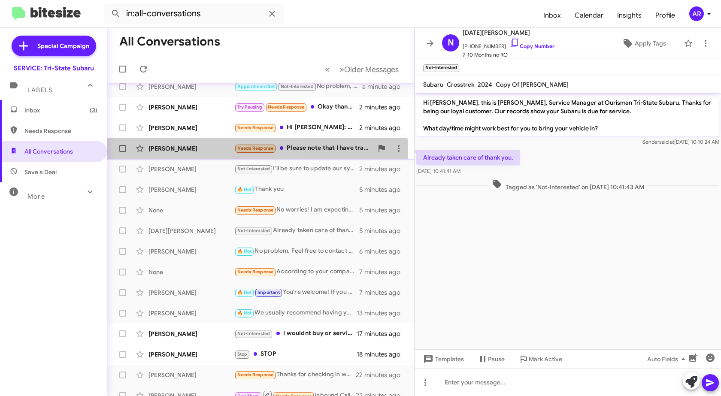
click at [193, 154] on div "[PERSON_NAME] Needs Response Please note that I have transferred my service to …" at bounding box center [260, 148] width 293 height 17
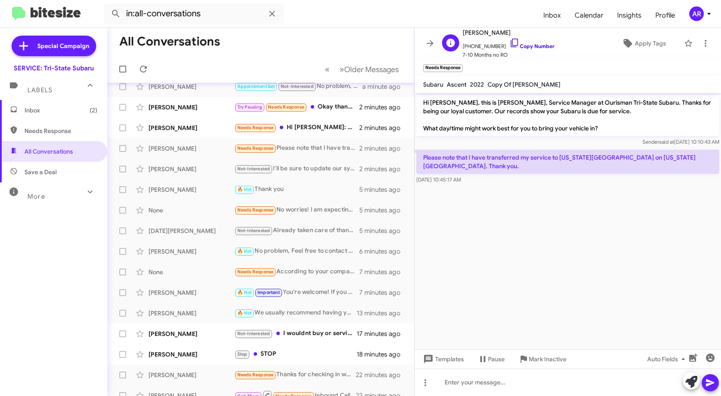
click at [510, 45] on icon at bounding box center [513, 43] width 7 height 9
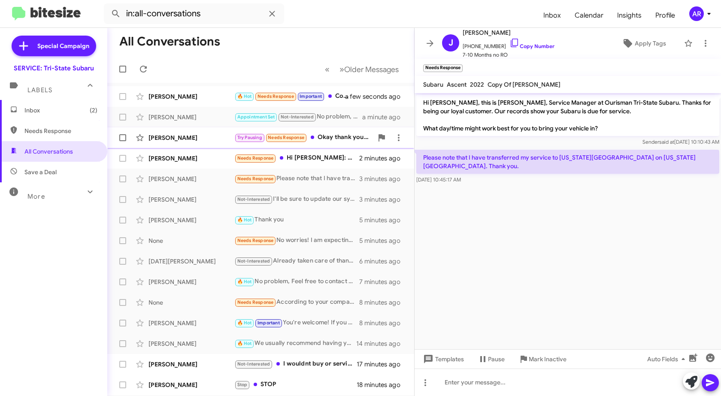
click at [209, 143] on div "[PERSON_NAME] Try Pausing Needs Response Okay thank you I will get back to you …" at bounding box center [260, 137] width 293 height 17
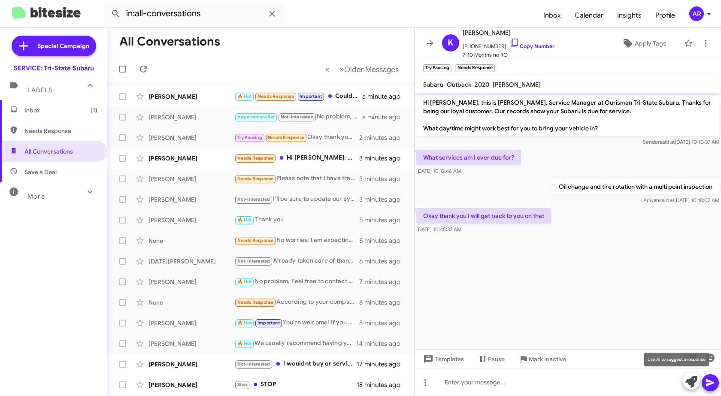
click at [697, 387] on button at bounding box center [690, 380] width 17 height 17
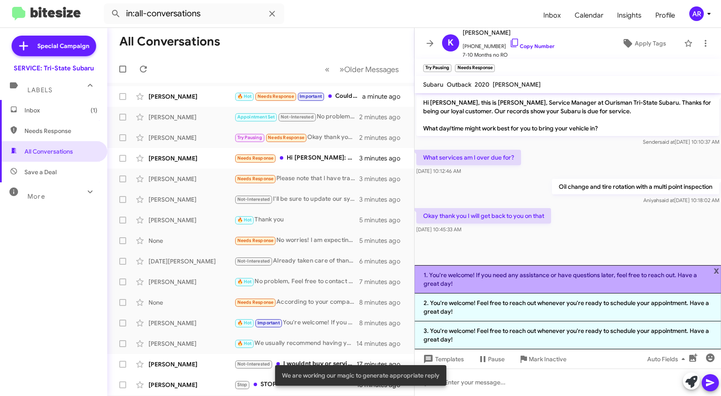
click at [654, 287] on li "1. You're welcome! If you need any assistance or have questions later, feel fre…" at bounding box center [567, 279] width 306 height 28
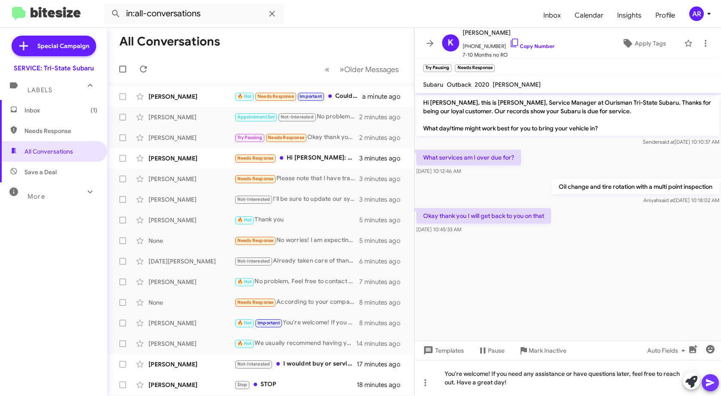
click at [711, 384] on icon at bounding box center [710, 382] width 8 height 7
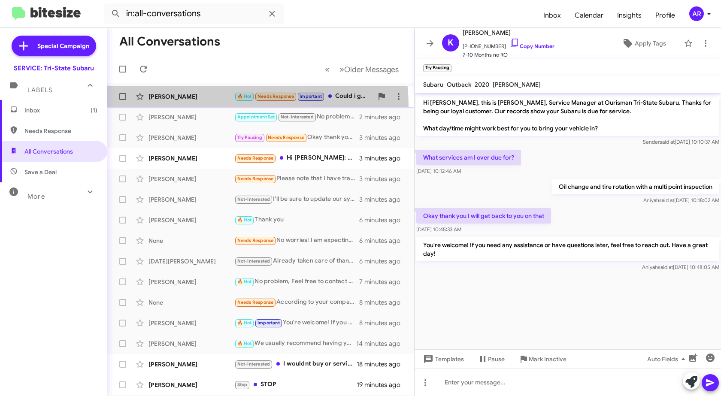
click at [193, 106] on span "[PERSON_NAME] 🔥 Hot Needs Response Important Could i get an estimation on how m…" at bounding box center [260, 96] width 307 height 21
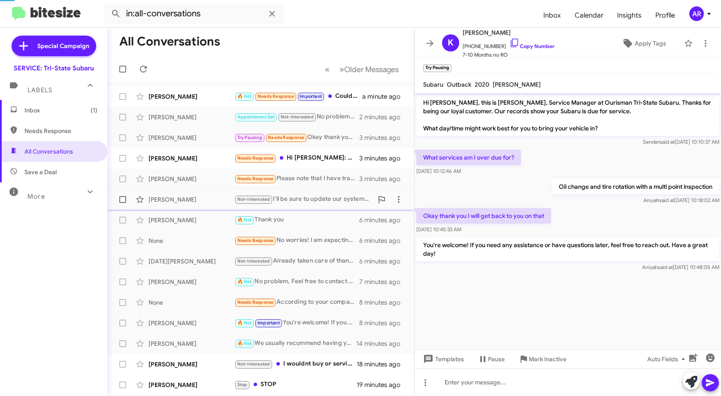
scroll to position [60, 0]
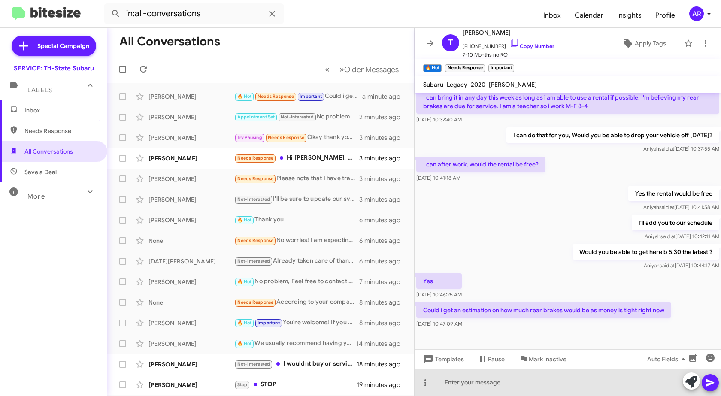
click at [539, 384] on div at bounding box center [567, 381] width 306 height 27
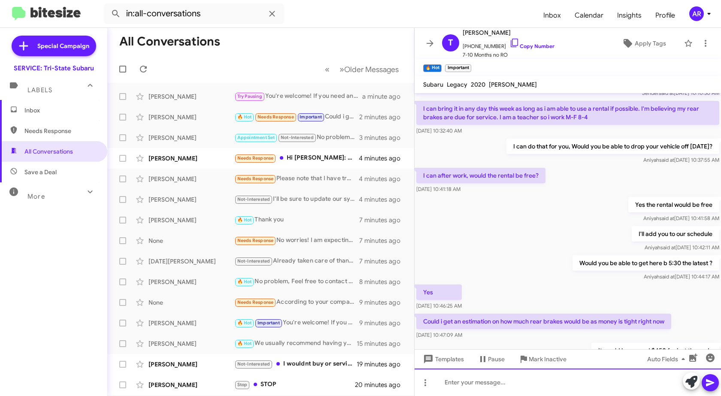
scroll to position [91, 0]
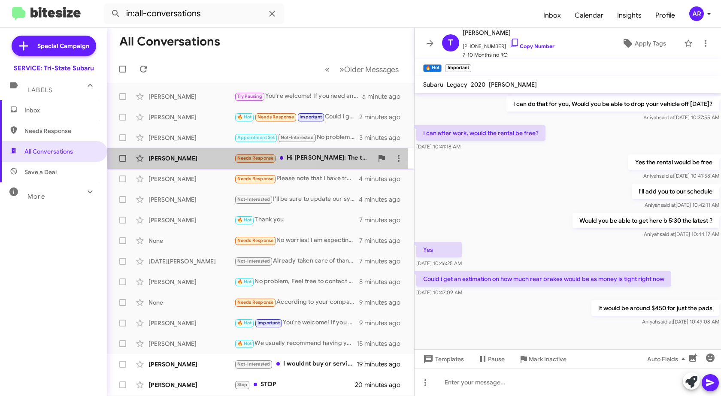
click at [198, 163] on div "[PERSON_NAME] Needs Response Hi [PERSON_NAME]: The tag in the windows reads 7/1…" at bounding box center [260, 158] width 293 height 17
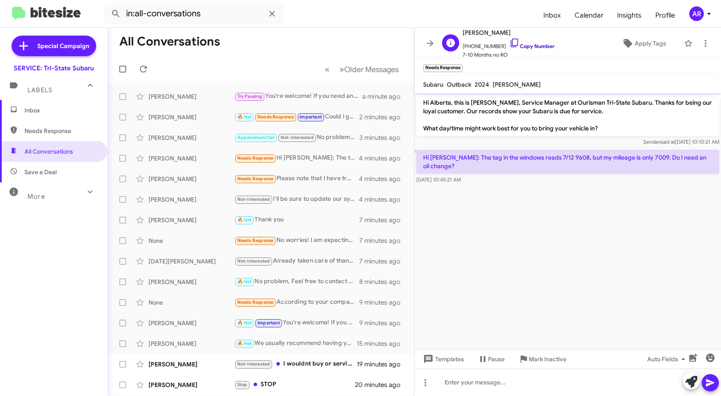
click at [509, 44] on icon at bounding box center [514, 43] width 10 height 10
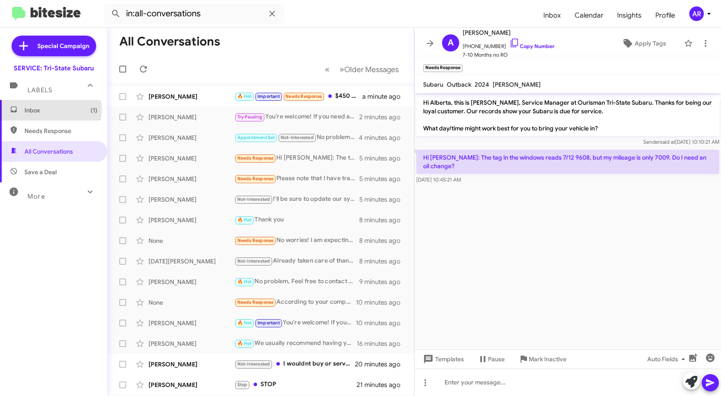
click at [44, 110] on span "Inbox (1)" at bounding box center [60, 110] width 73 height 9
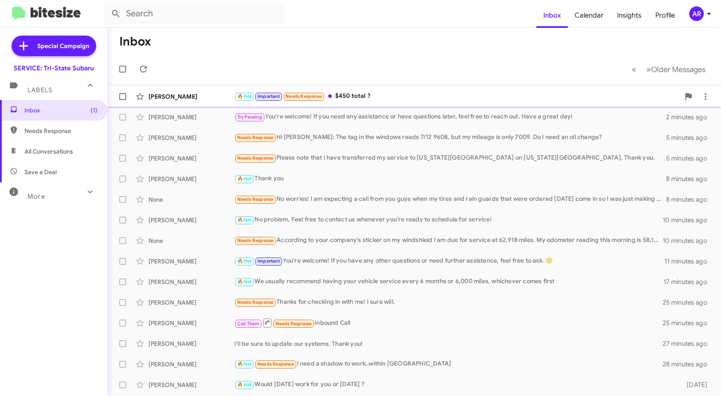
click at [207, 97] on div "[PERSON_NAME]" at bounding box center [191, 96] width 86 height 9
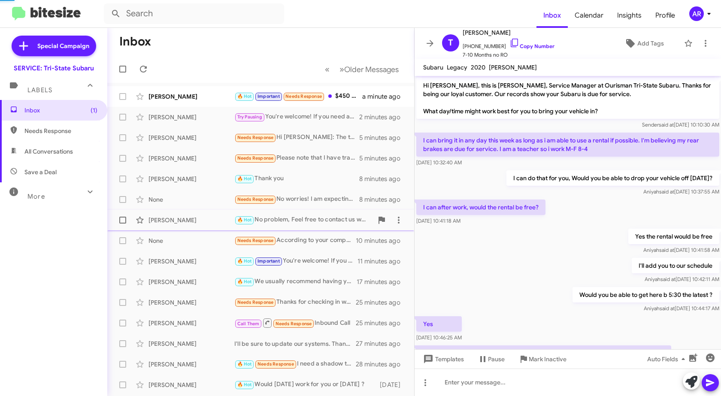
scroll to position [106, 0]
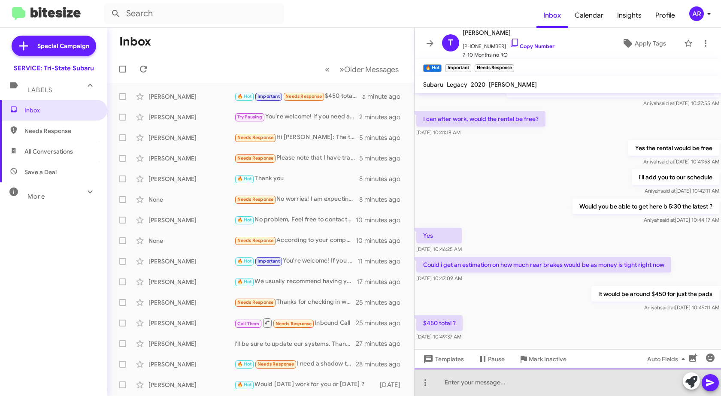
click at [520, 386] on div at bounding box center [567, 381] width 306 height 27
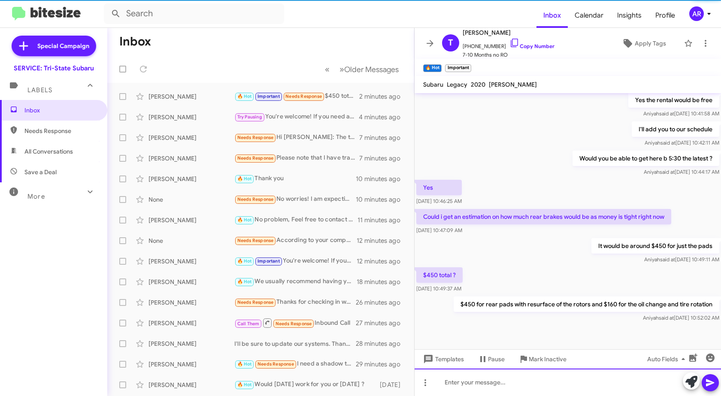
scroll to position [154, 0]
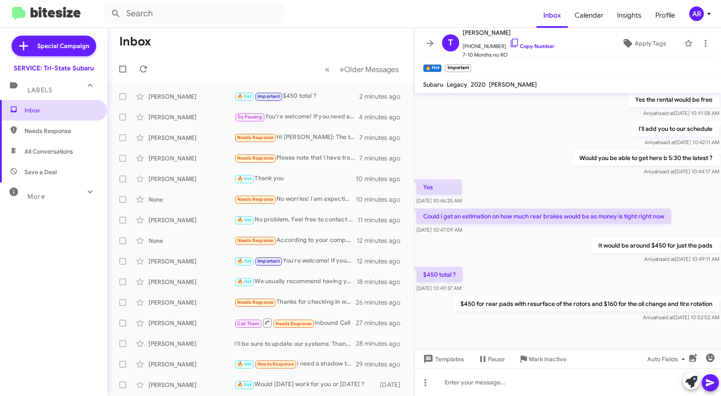
click at [67, 115] on span "Inbox" at bounding box center [53, 110] width 107 height 21
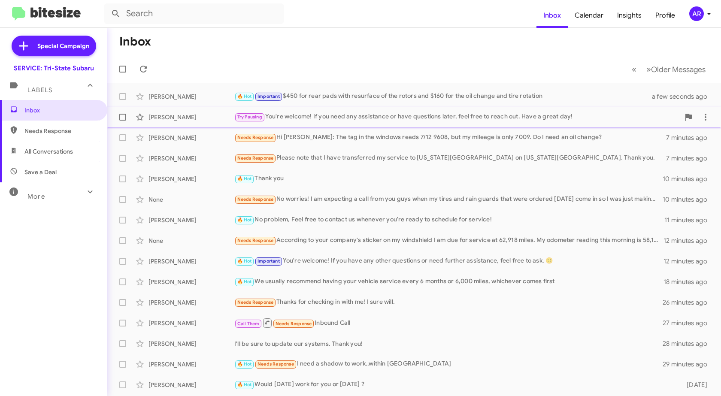
click at [181, 113] on div "[PERSON_NAME]" at bounding box center [191, 117] width 86 height 9
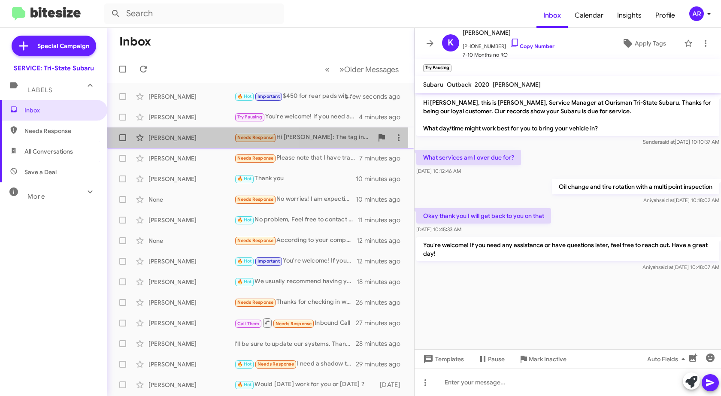
click at [190, 136] on div "[PERSON_NAME]" at bounding box center [191, 137] width 86 height 9
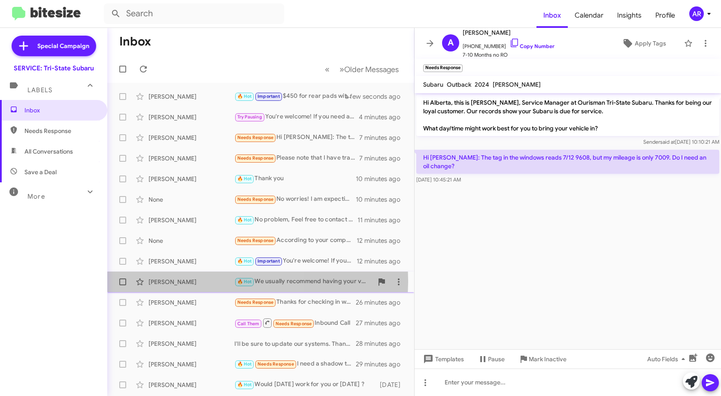
click at [192, 280] on div "[PERSON_NAME]" at bounding box center [191, 281] width 86 height 9
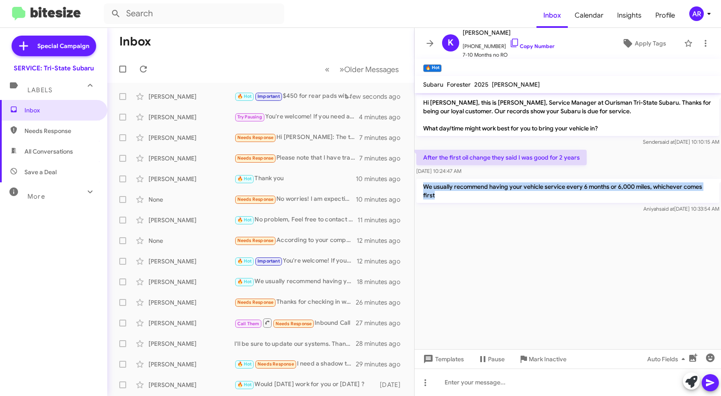
drag, startPoint x: 424, startPoint y: 190, endPoint x: 477, endPoint y: 193, distance: 52.9
click at [473, 196] on p "We usually recommend having your vehicle service every 6 months or 6,000 miles,…" at bounding box center [567, 191] width 303 height 24
copy p "We usually recommend having your vehicle service every 6 months or 6,000 miles,…"
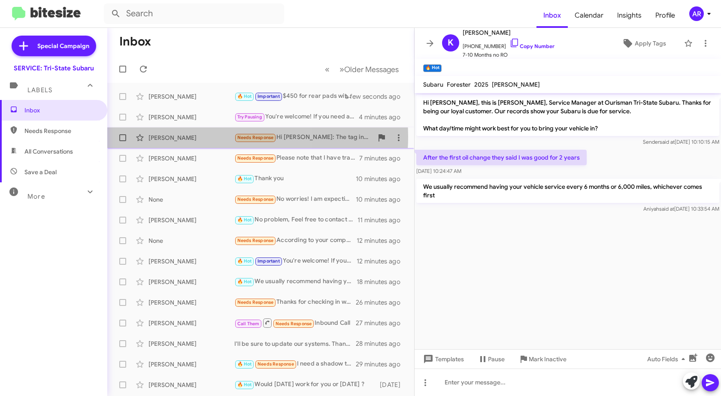
click at [196, 136] on div "[PERSON_NAME]" at bounding box center [191, 137] width 86 height 9
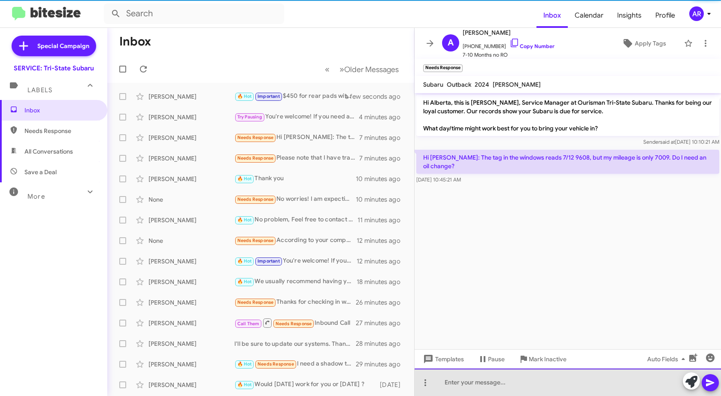
click at [503, 383] on div at bounding box center [567, 381] width 306 height 27
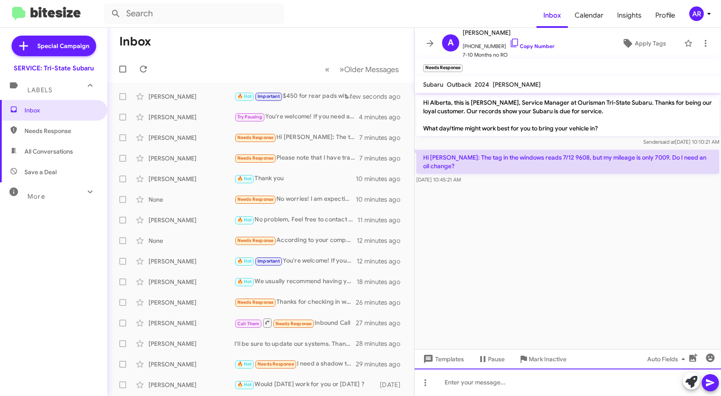
paste div
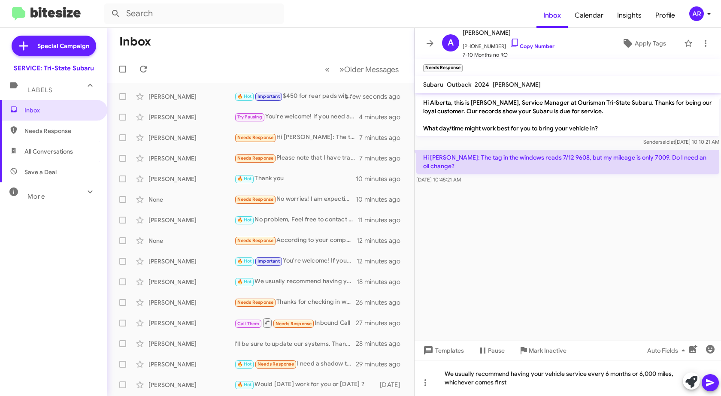
click at [714, 387] on icon at bounding box center [710, 382] width 10 height 10
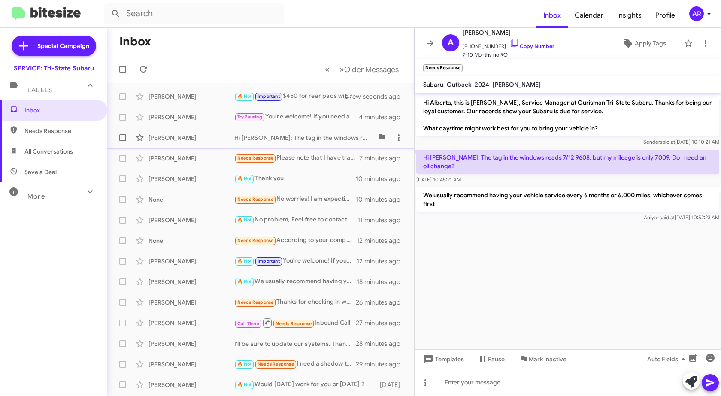
click at [199, 137] on div "[PERSON_NAME]" at bounding box center [191, 137] width 86 height 9
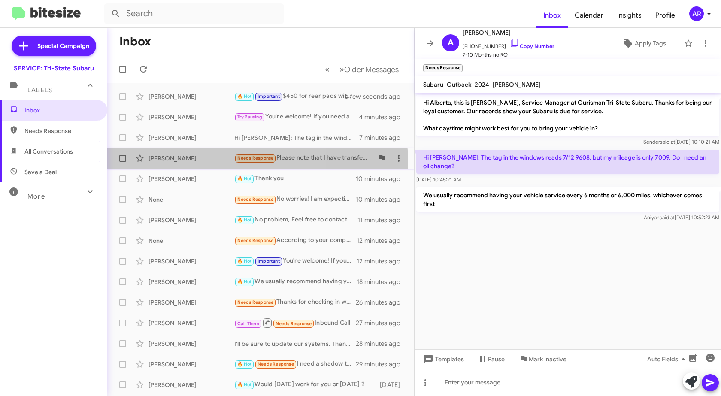
click at [203, 163] on div "[PERSON_NAME] Needs Response Please note that I have transferred my service to …" at bounding box center [260, 158] width 293 height 17
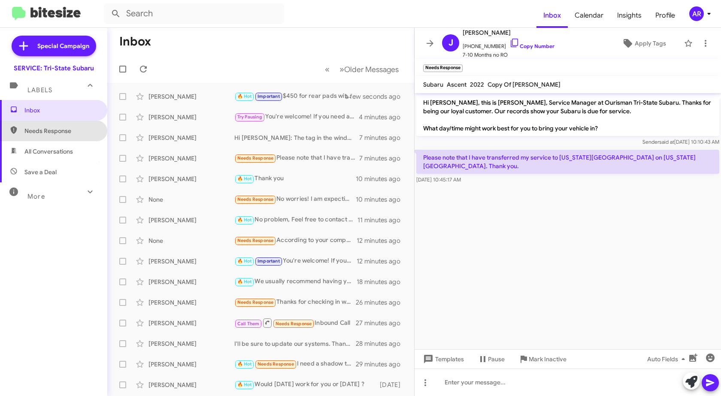
click at [55, 141] on span "Needs Response" at bounding box center [53, 131] width 107 height 21
type input "in:needs-response"
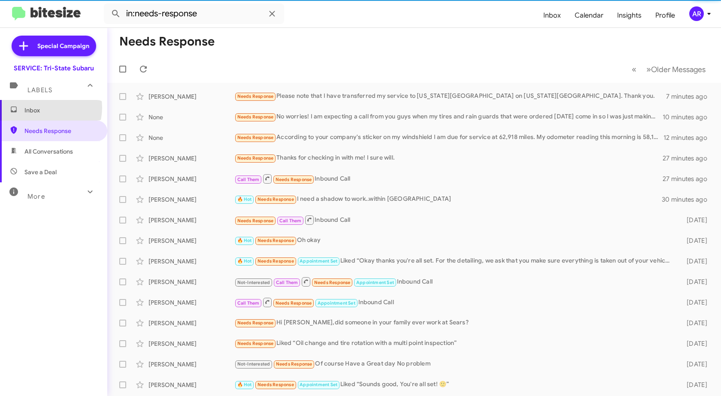
click at [45, 108] on span "Inbox" at bounding box center [60, 110] width 73 height 9
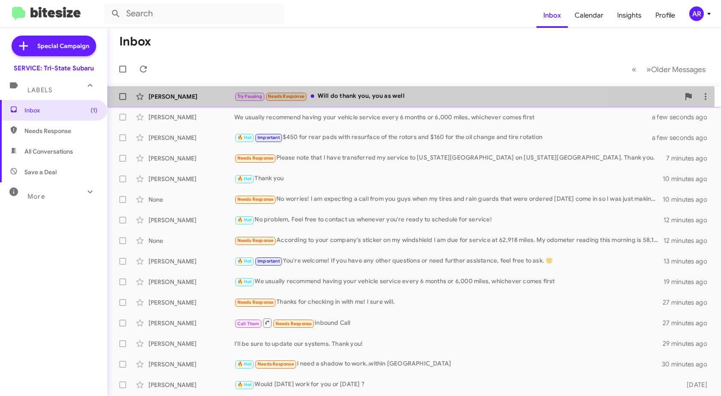
click at [170, 96] on div "[PERSON_NAME]" at bounding box center [191, 96] width 86 height 9
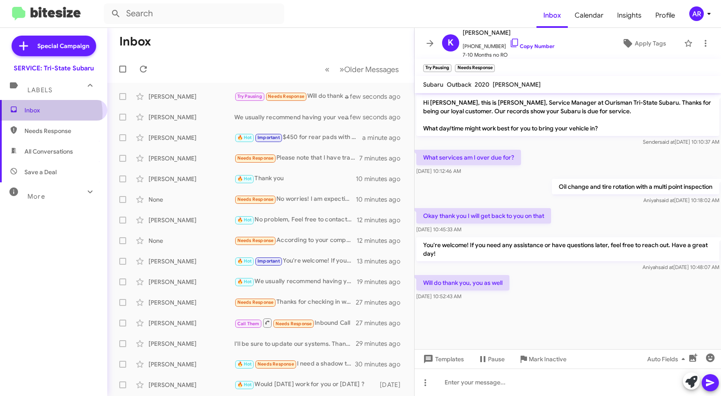
click at [44, 113] on span "Inbox" at bounding box center [60, 110] width 73 height 9
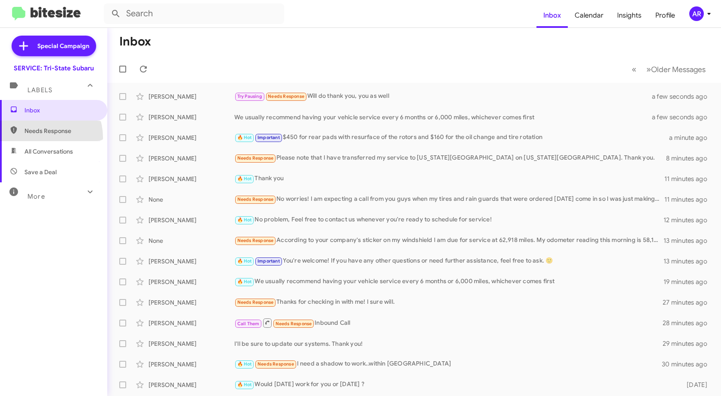
click at [36, 138] on span "Needs Response" at bounding box center [53, 131] width 107 height 21
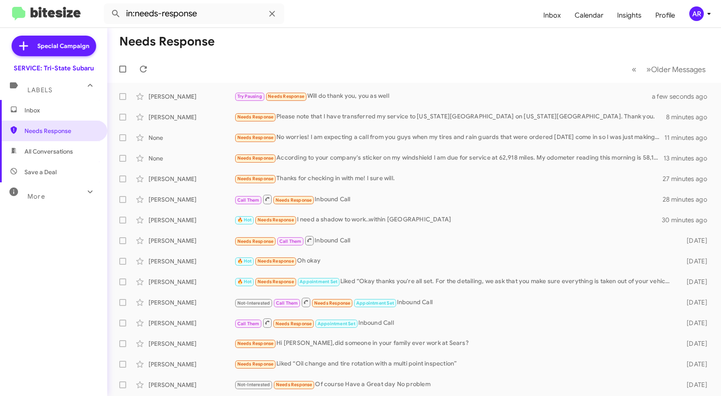
click at [49, 154] on span "All Conversations" at bounding box center [48, 151] width 48 height 9
type input "in:all-conversations"
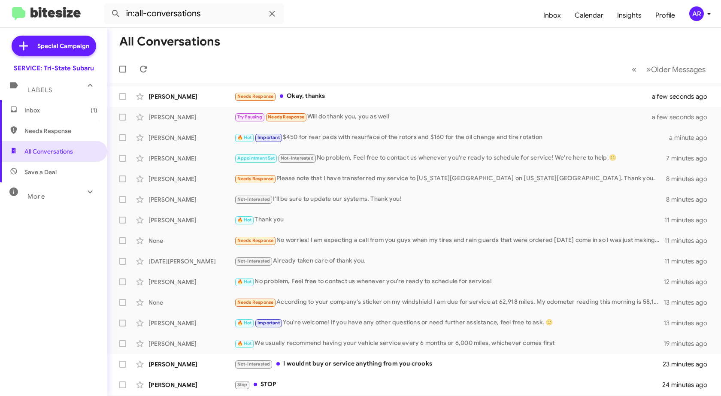
click at [72, 111] on span "Inbox (1)" at bounding box center [60, 110] width 73 height 9
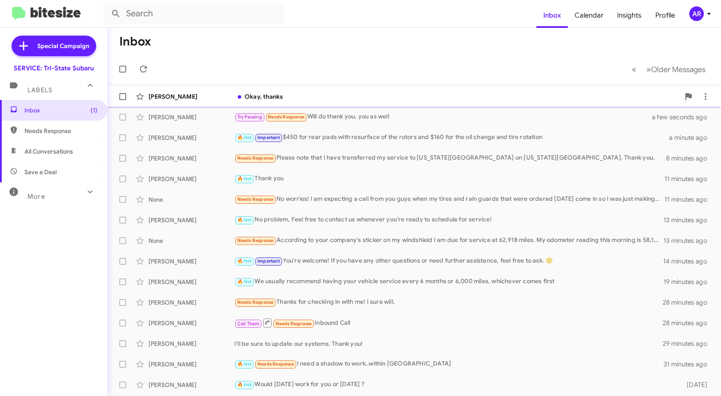
click at [212, 96] on div "[PERSON_NAME]" at bounding box center [191, 96] width 86 height 9
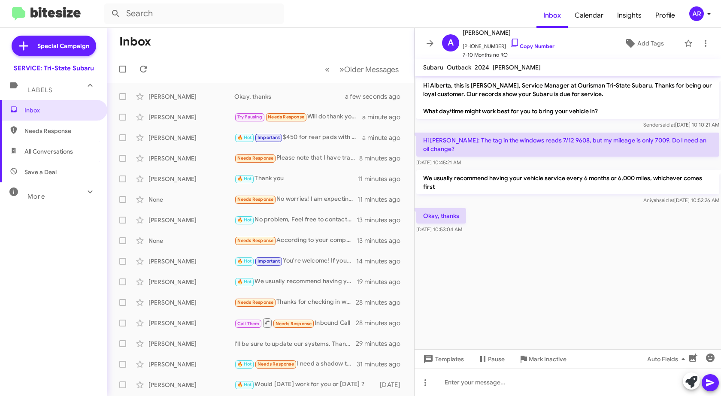
click at [57, 133] on span "Needs Response" at bounding box center [60, 131] width 73 height 9
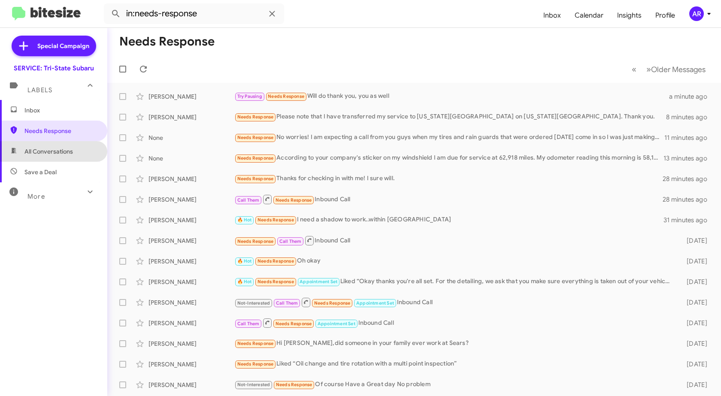
click at [59, 151] on span "All Conversations" at bounding box center [48, 151] width 48 height 9
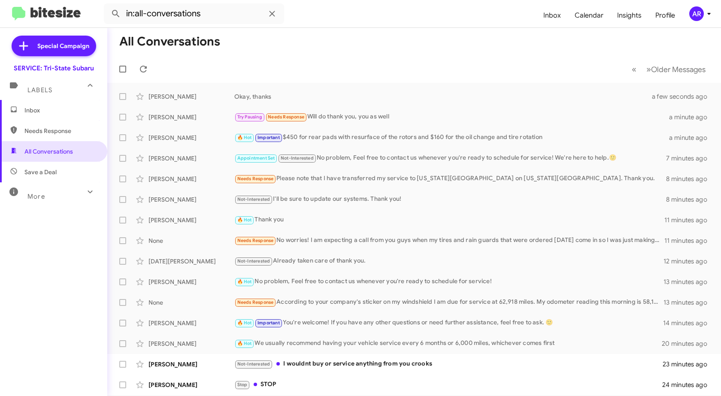
click at [59, 168] on span "Save a Deal" at bounding box center [53, 172] width 107 height 21
type input "in:not-interested"
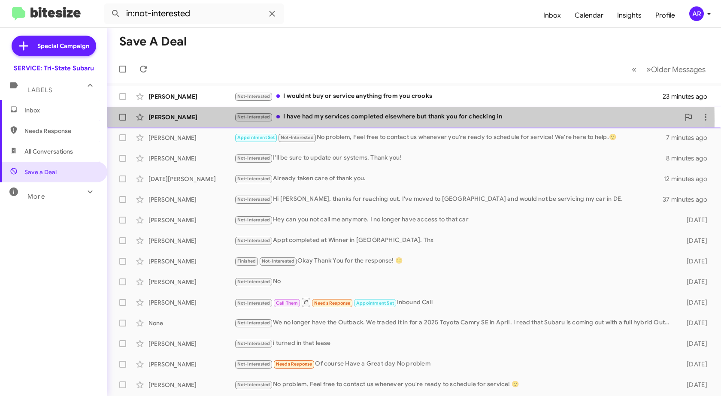
click at [219, 121] on div "[PERSON_NAME]" at bounding box center [191, 117] width 86 height 9
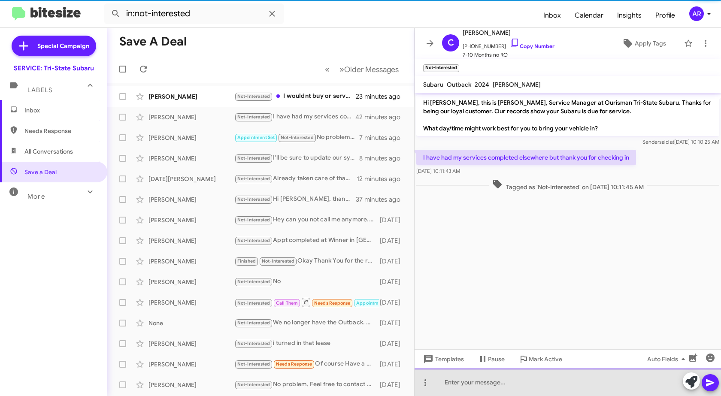
click at [493, 381] on div at bounding box center [567, 381] width 306 height 27
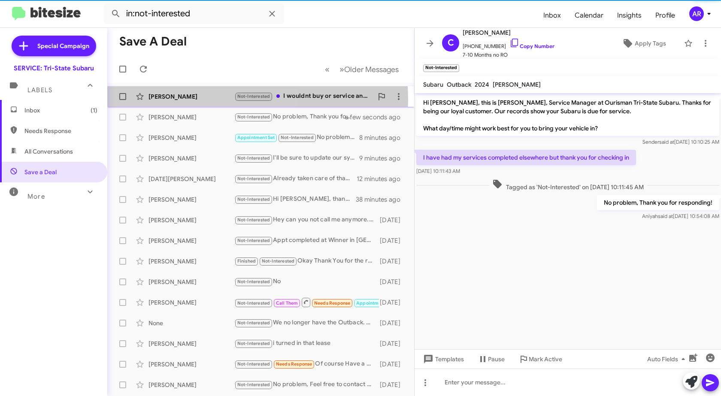
click at [189, 100] on div "[PERSON_NAME]" at bounding box center [191, 96] width 86 height 9
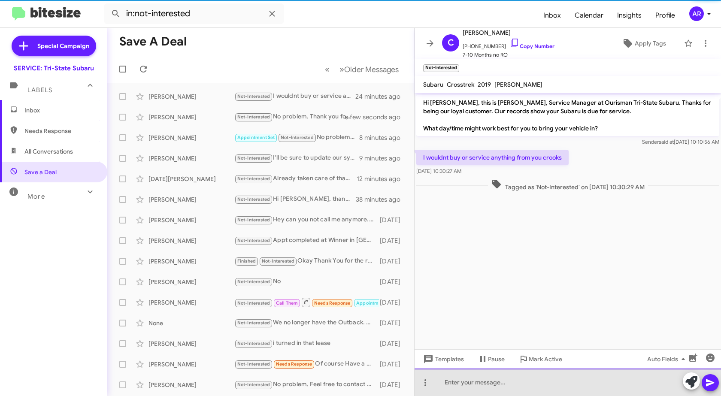
click at [519, 381] on div at bounding box center [567, 381] width 306 height 27
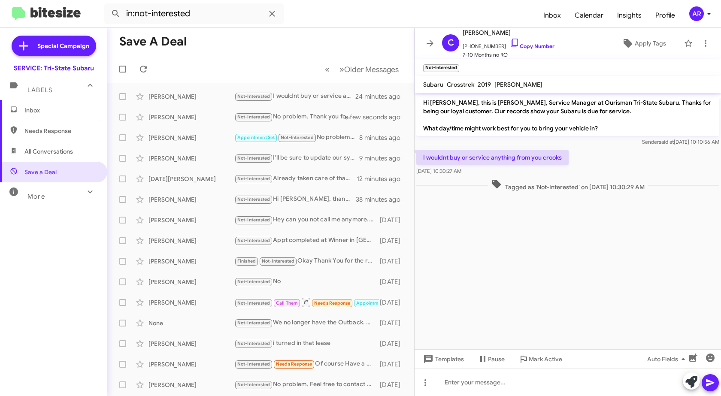
click at [21, 111] on span "Inbox" at bounding box center [53, 110] width 107 height 21
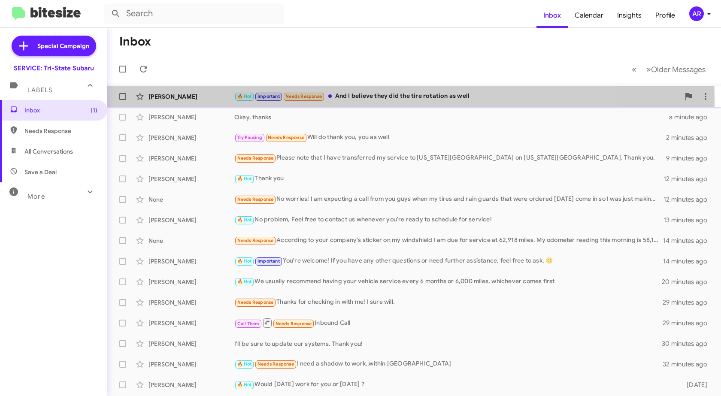
click at [229, 100] on div "[PERSON_NAME]" at bounding box center [191, 96] width 86 height 9
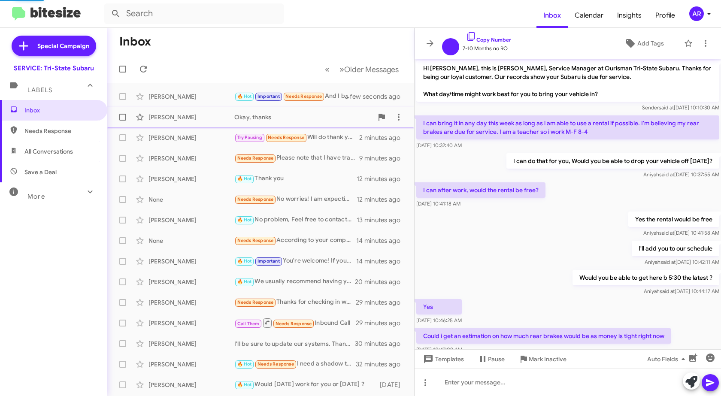
scroll to position [182, 0]
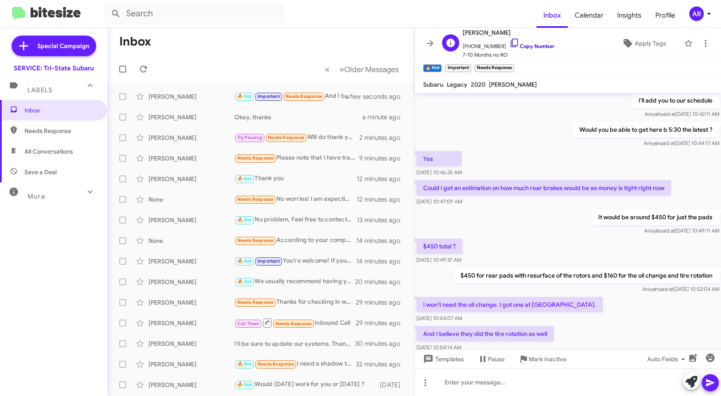
click at [509, 43] on icon at bounding box center [514, 43] width 10 height 10
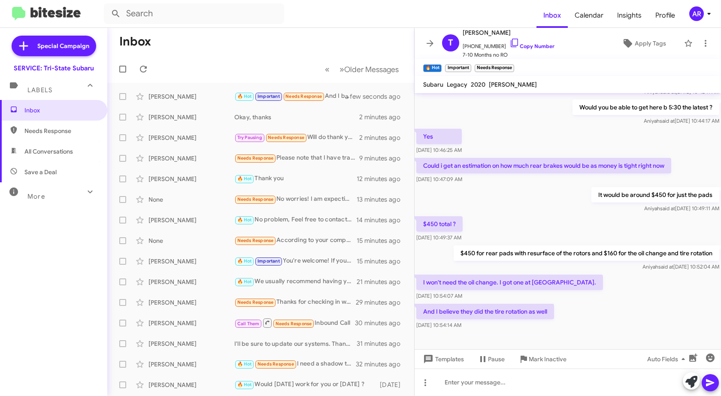
scroll to position [217, 0]
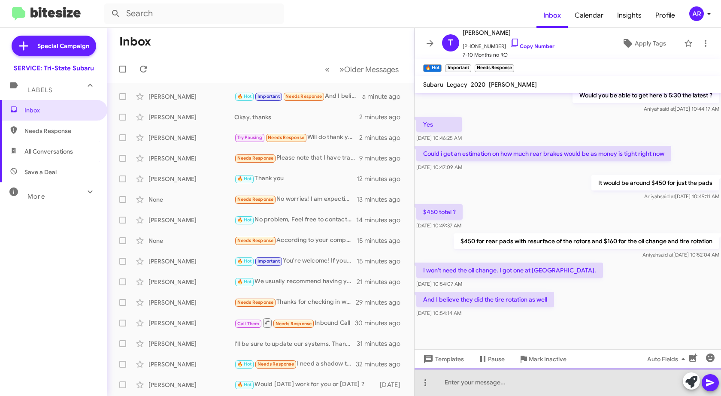
click at [512, 377] on div at bounding box center [567, 381] width 306 height 27
click at [512, 388] on div "Okay I'll" at bounding box center [567, 381] width 306 height 27
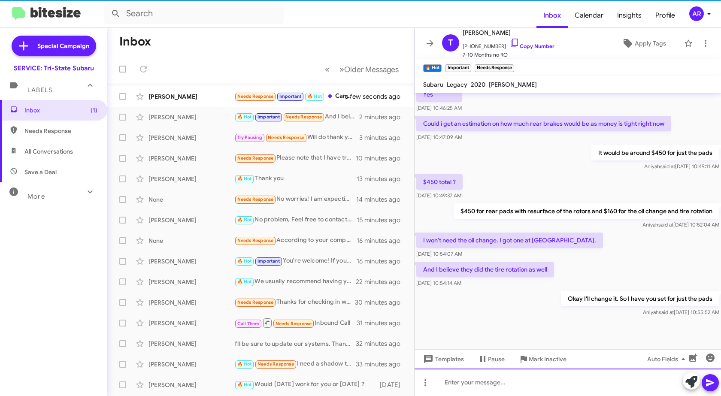
scroll to position [248, 0]
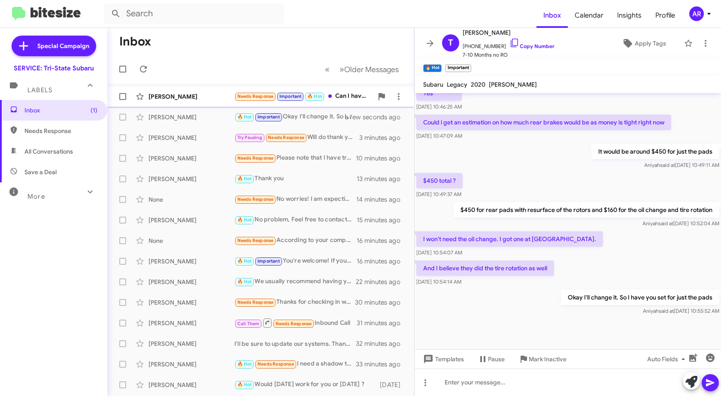
click at [177, 102] on div "[PERSON_NAME] Needs Response Important 🔥 Hot Can I have an appointment for [DAT…" at bounding box center [260, 96] width 293 height 17
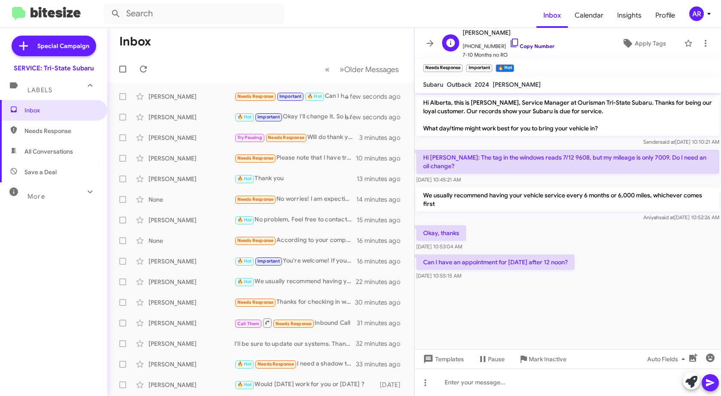
click at [509, 43] on icon at bounding box center [514, 43] width 10 height 10
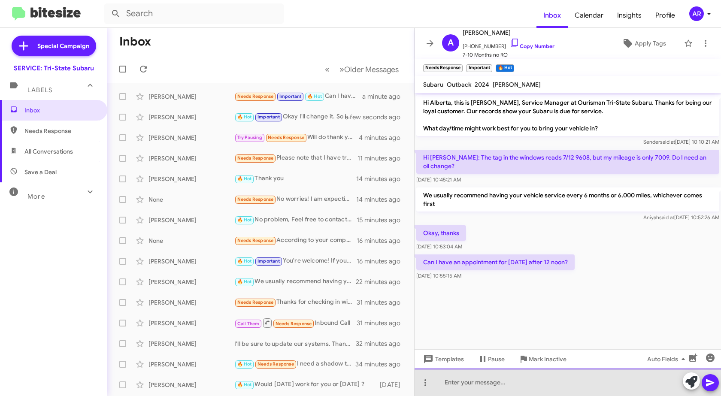
click at [465, 388] on div at bounding box center [567, 381] width 306 height 27
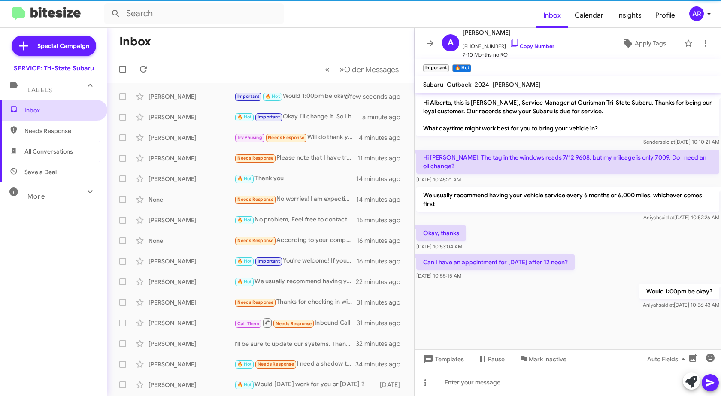
click at [84, 112] on span "Inbox" at bounding box center [60, 110] width 73 height 9
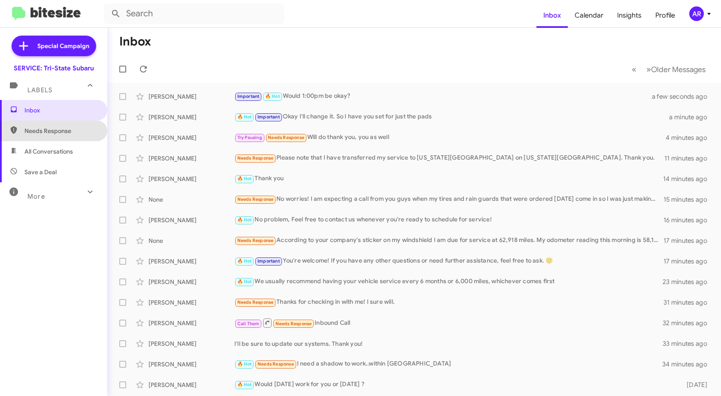
click at [63, 129] on span "Needs Response" at bounding box center [60, 131] width 73 height 9
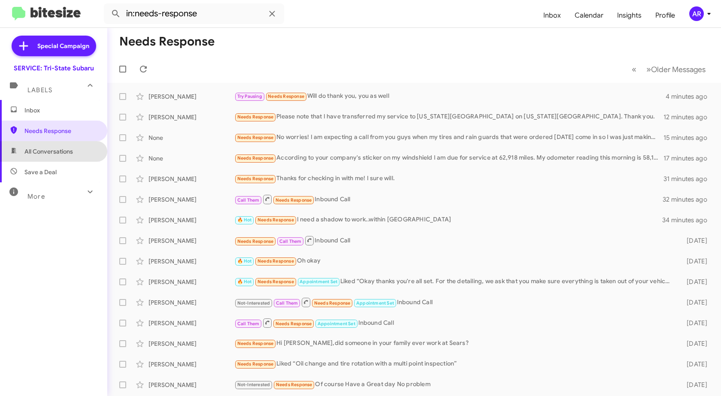
click at [55, 147] on span "All Conversations" at bounding box center [53, 151] width 107 height 21
type input "in:all-conversations"
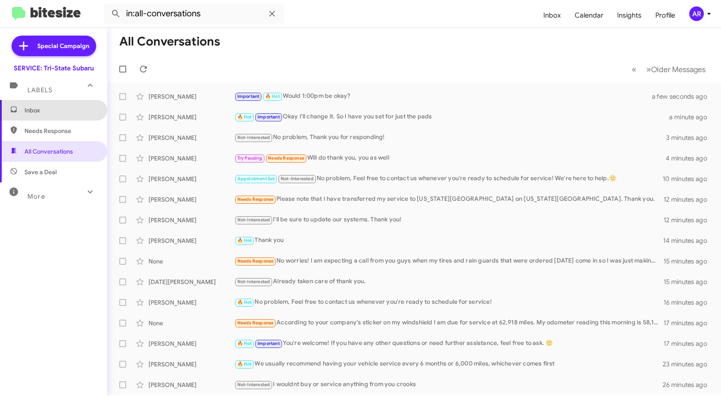
click at [59, 108] on span "Inbox" at bounding box center [60, 110] width 73 height 9
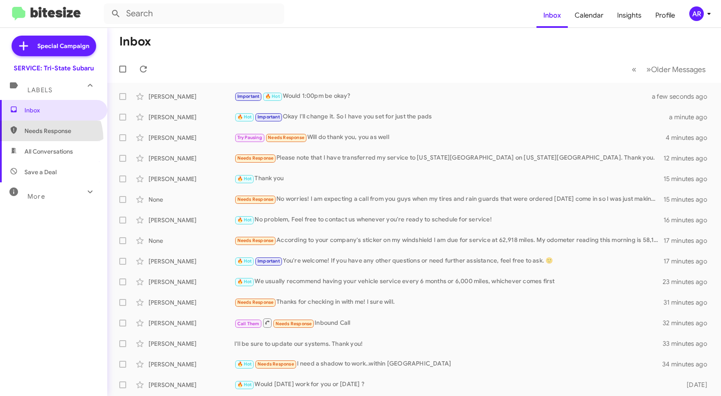
click at [35, 140] on span "Needs Response" at bounding box center [53, 131] width 107 height 21
type input "in:needs-response"
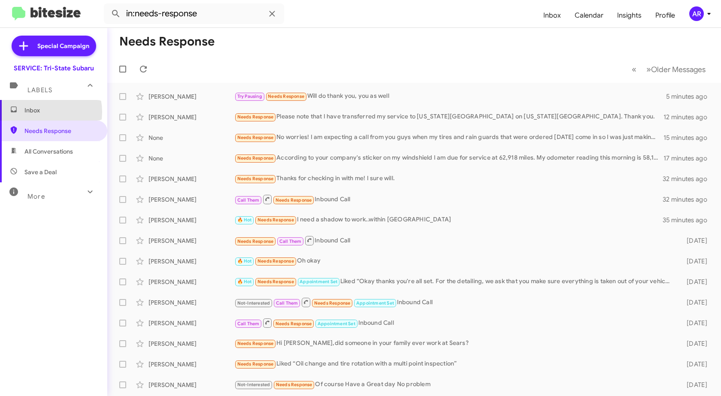
click at [40, 112] on span "Inbox" at bounding box center [60, 110] width 73 height 9
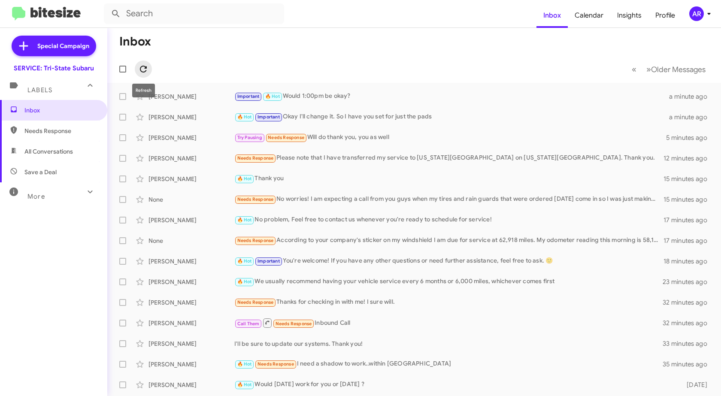
click at [146, 71] on icon at bounding box center [143, 69] width 10 height 10
click at [74, 134] on span "Needs Response" at bounding box center [60, 131] width 73 height 9
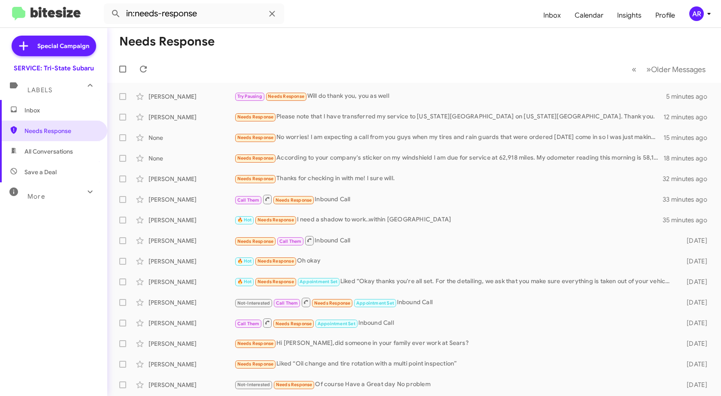
click at [45, 143] on span "All Conversations" at bounding box center [53, 151] width 107 height 21
type input "in:all-conversations"
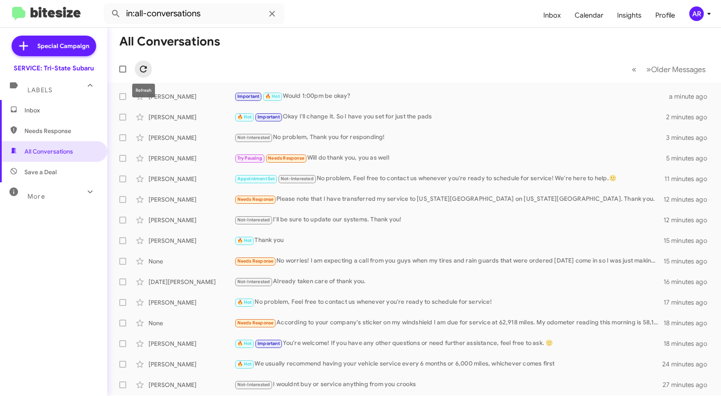
click at [142, 66] on icon at bounding box center [143, 69] width 7 height 7
click at [64, 115] on span "Inbox" at bounding box center [53, 110] width 107 height 21
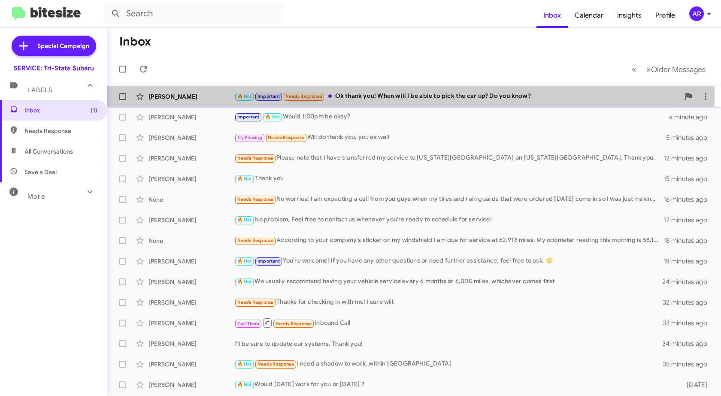
click at [205, 96] on div "[PERSON_NAME]" at bounding box center [191, 96] width 86 height 9
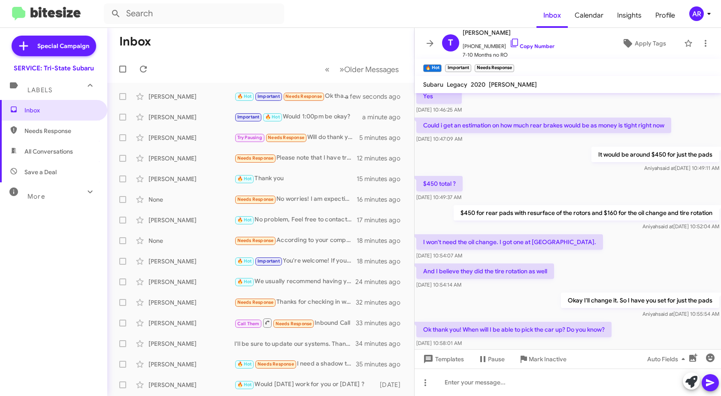
scroll to position [279, 0]
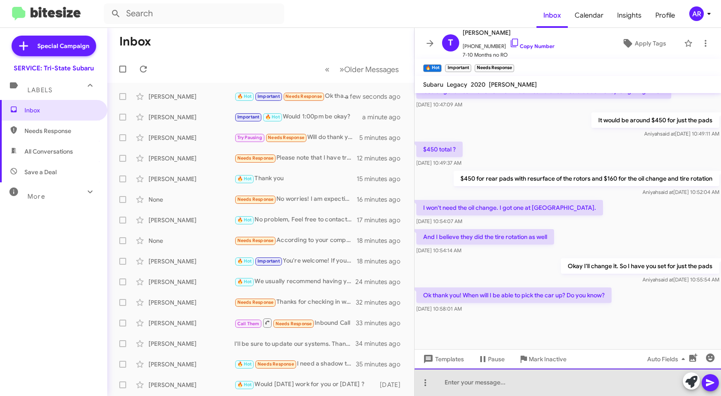
click at [455, 387] on div at bounding box center [567, 381] width 306 height 27
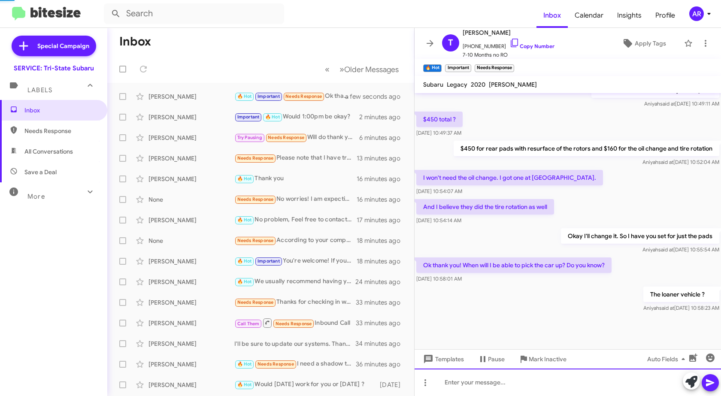
scroll to position [311, 0]
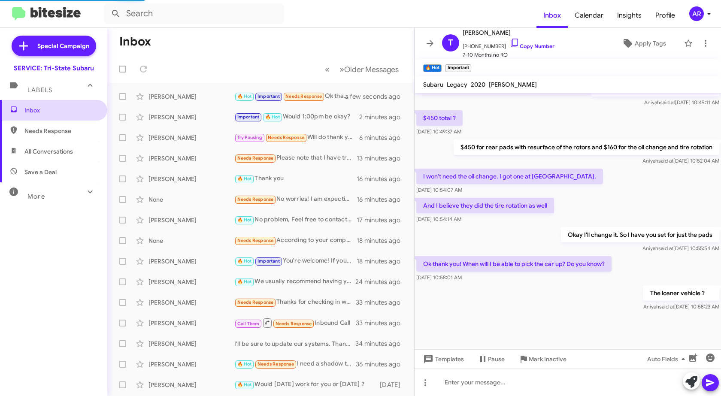
click at [48, 110] on span "Inbox" at bounding box center [60, 110] width 73 height 9
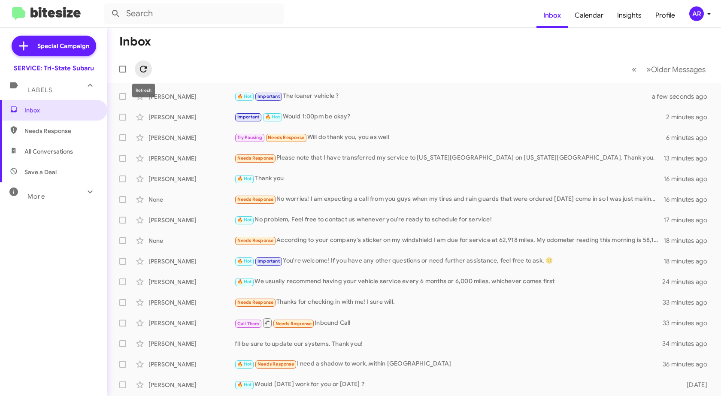
click at [142, 70] on icon at bounding box center [143, 69] width 10 height 10
click at [142, 69] on icon at bounding box center [143, 69] width 10 height 10
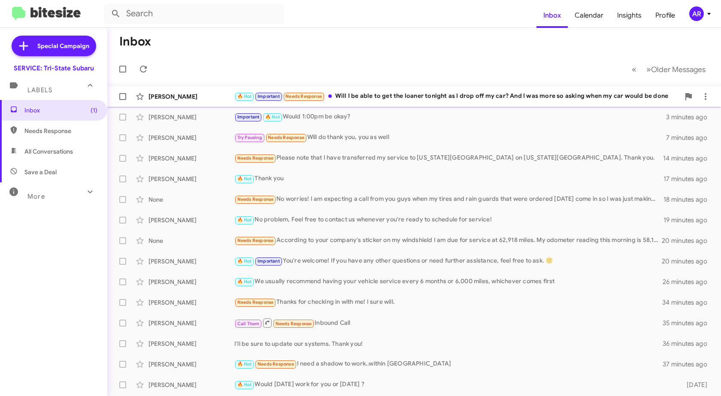
click at [208, 99] on div "[PERSON_NAME]" at bounding box center [191, 96] width 86 height 9
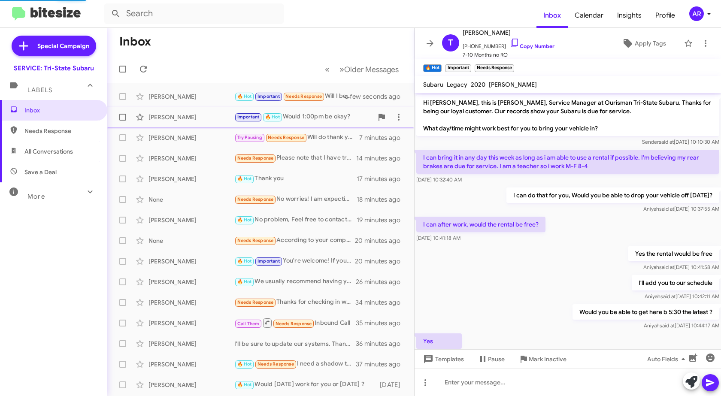
scroll to position [333, 0]
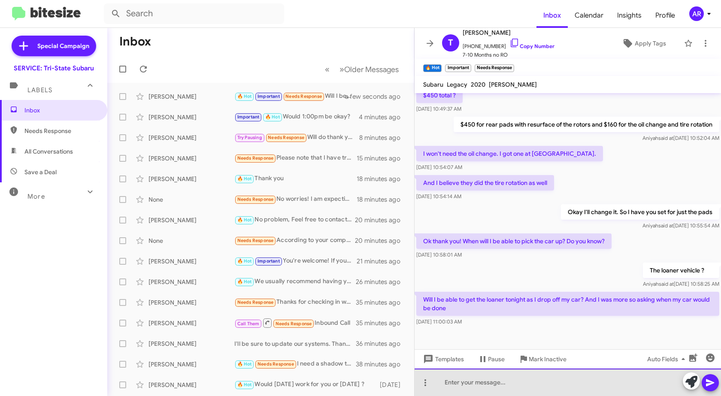
click at [510, 389] on div at bounding box center [567, 381] width 306 height 27
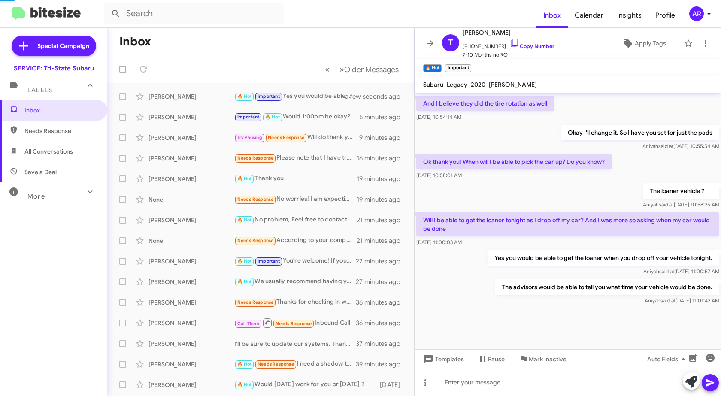
scroll to position [413, 0]
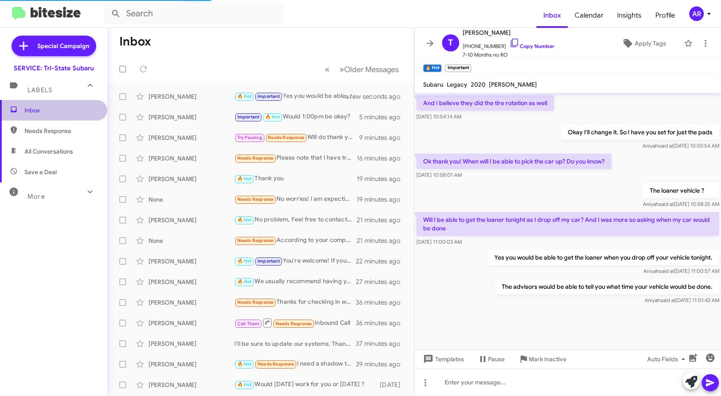
click at [60, 103] on span "Inbox" at bounding box center [53, 110] width 107 height 21
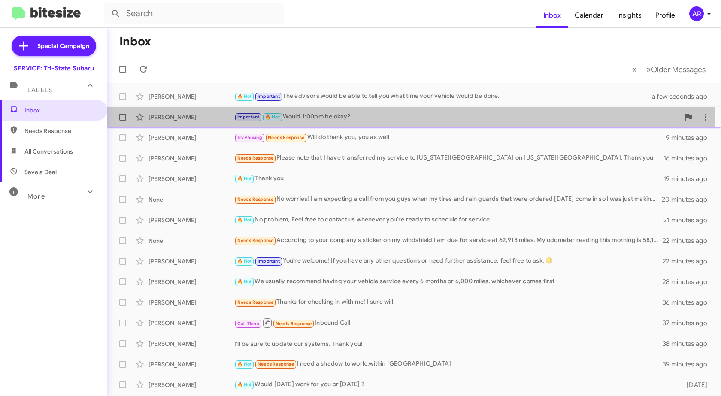
click at [206, 110] on div "[PERSON_NAME] Important 🔥 Hot Would 1:00pm be okay? 5 minutes ago" at bounding box center [414, 117] width 600 height 17
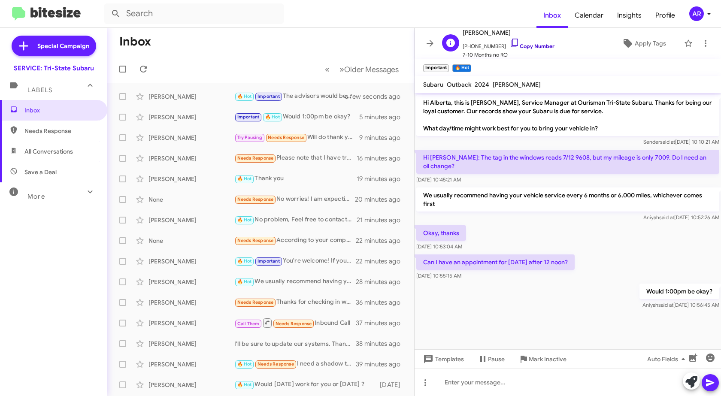
click at [510, 42] on icon at bounding box center [514, 43] width 10 height 10
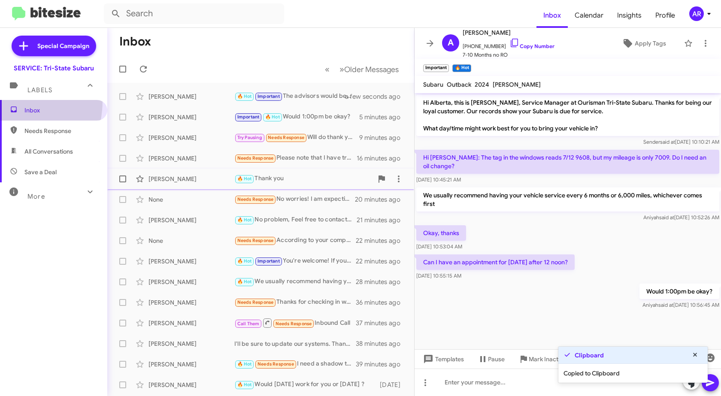
drag, startPoint x: 27, startPoint y: 154, endPoint x: 226, endPoint y: 182, distance: 200.9
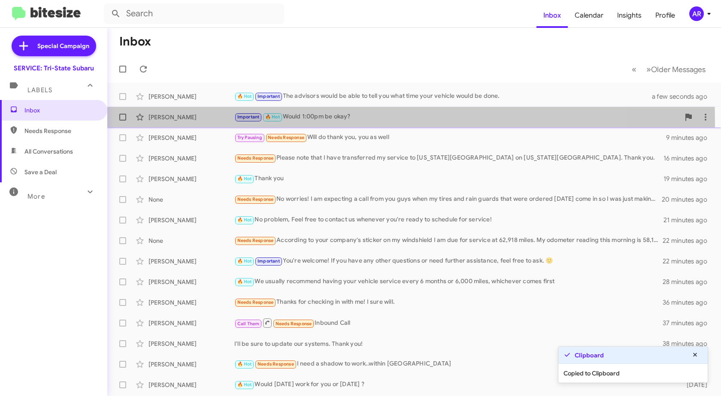
click at [180, 123] on div "[PERSON_NAME] Important 🔥 Hot Would 1:00pm be okay? 5 minutes ago" at bounding box center [414, 117] width 600 height 17
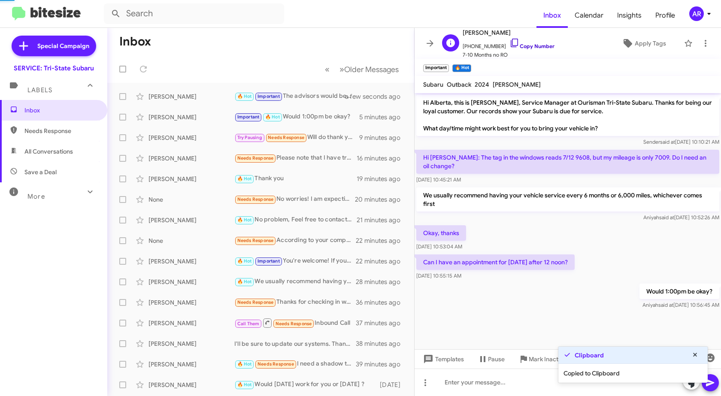
click at [509, 43] on icon at bounding box center [514, 43] width 10 height 10
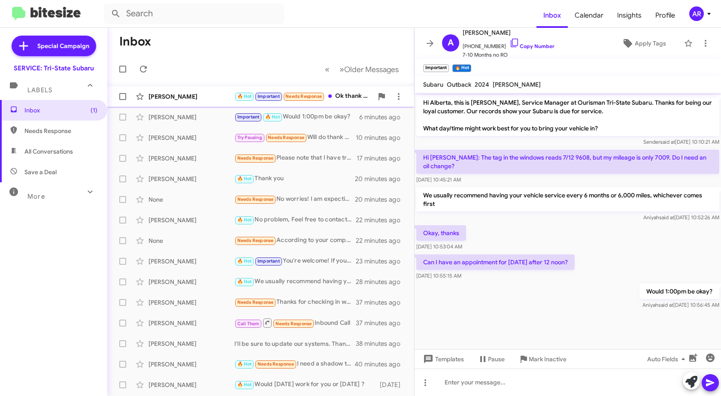
click at [194, 93] on div "[PERSON_NAME]" at bounding box center [191, 96] width 86 height 9
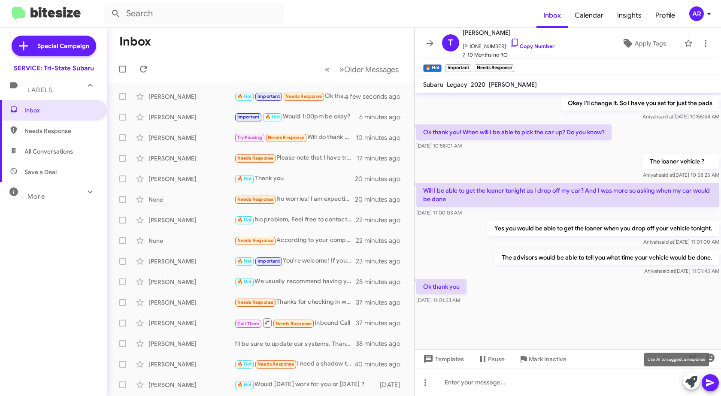
click at [689, 379] on icon at bounding box center [691, 382] width 12 height 12
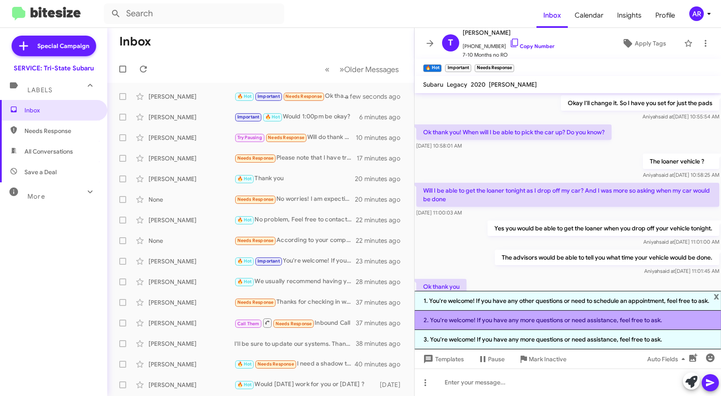
click at [471, 319] on li "2. You're welcome! If you have any more questions or need assistance, feel free…" at bounding box center [567, 320] width 306 height 19
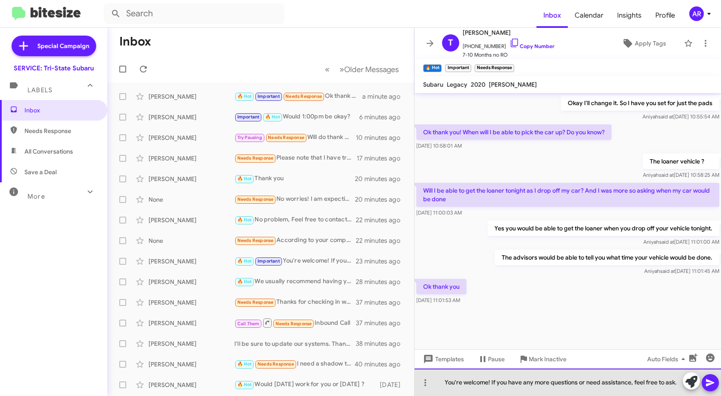
click at [678, 386] on div "You're welcome! If you have any more questions or need assistance, feel free to…" at bounding box center [567, 381] width 306 height 27
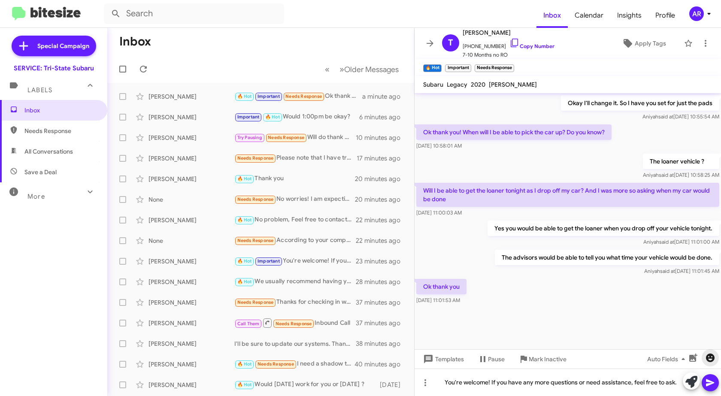
click at [714, 356] on icon "button" at bounding box center [710, 357] width 9 height 9
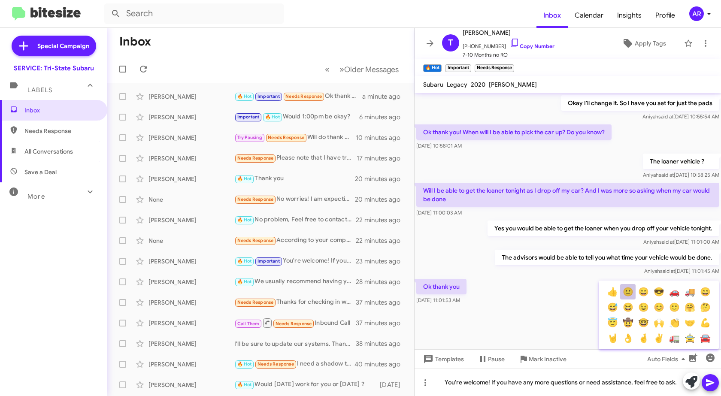
click at [633, 290] on button "🙂" at bounding box center [627, 291] width 15 height 15
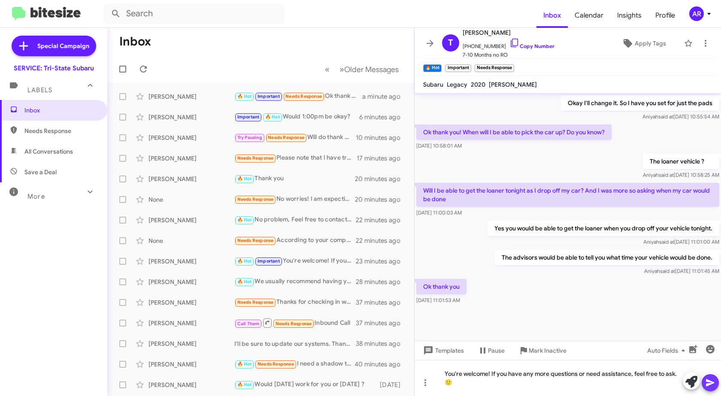
click at [712, 386] on icon at bounding box center [710, 382] width 10 height 10
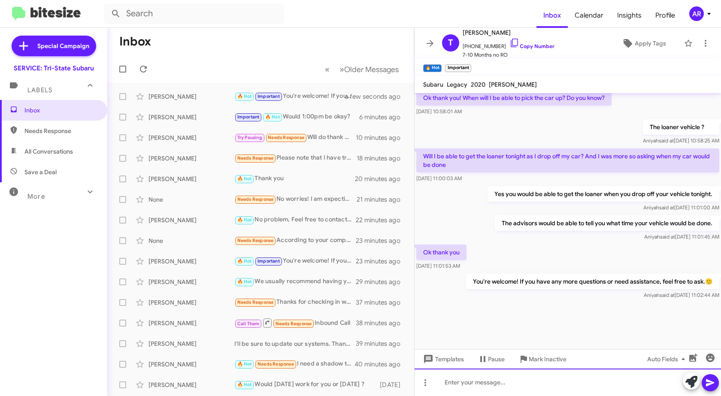
scroll to position [516, 0]
click at [43, 110] on span "Inbox" at bounding box center [60, 110] width 73 height 9
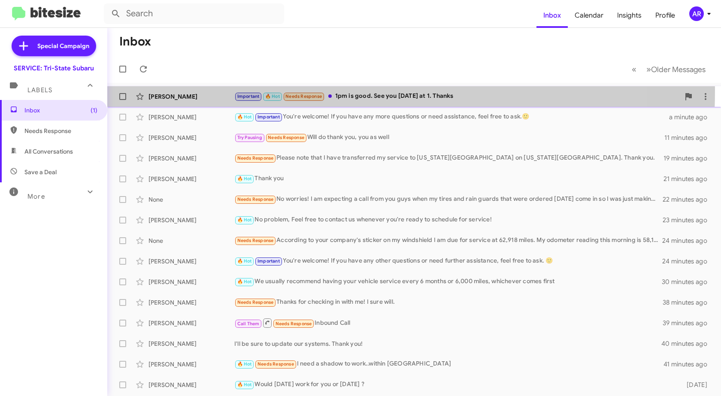
click at [190, 90] on div "[PERSON_NAME] Important 🔥 Hot Needs Response 1pm is good. See you [DATE] at 1. …" at bounding box center [414, 96] width 600 height 17
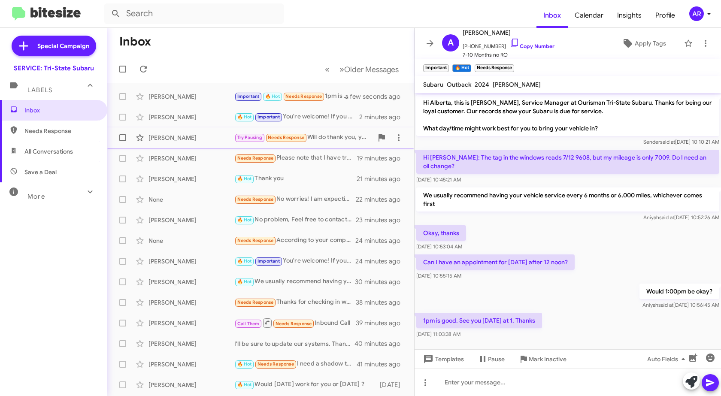
click at [204, 139] on div "[PERSON_NAME]" at bounding box center [191, 137] width 86 height 9
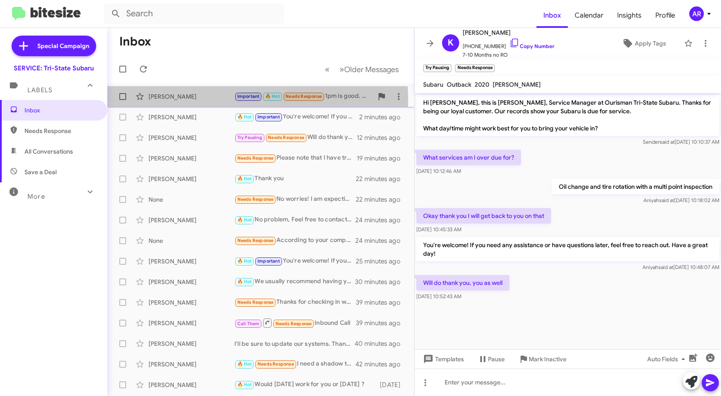
click at [182, 99] on div "[PERSON_NAME]" at bounding box center [191, 96] width 86 height 9
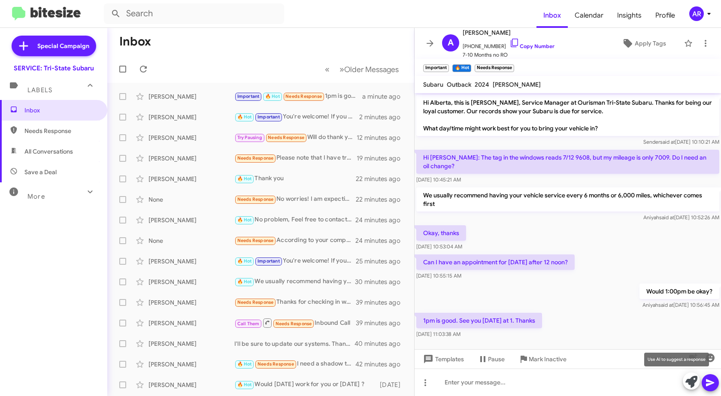
click at [694, 381] on icon at bounding box center [691, 382] width 12 height 12
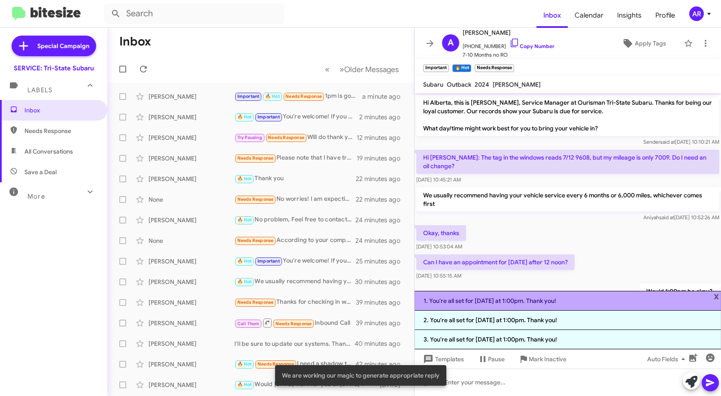
click at [596, 298] on li "1. You're all set for [DATE] at 1:00pm. Thank you!" at bounding box center [567, 301] width 306 height 20
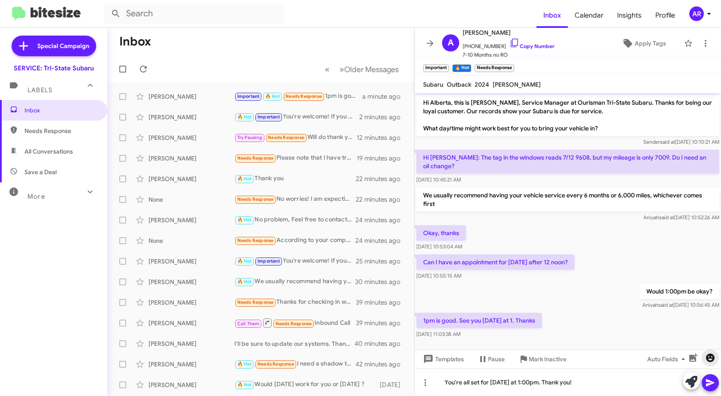
click at [713, 359] on icon "button" at bounding box center [710, 357] width 9 height 9
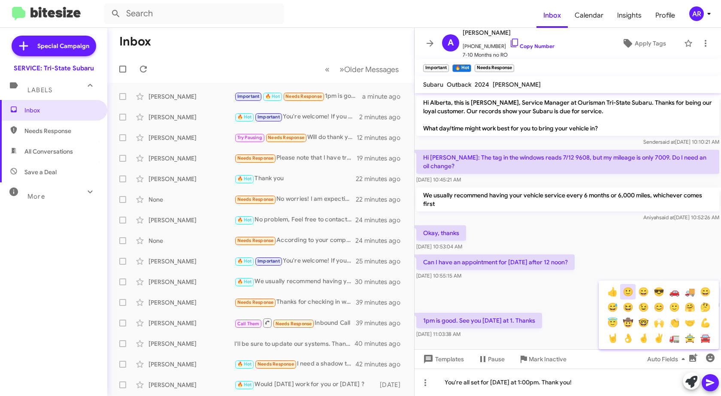
click at [628, 290] on button "🙂" at bounding box center [627, 291] width 15 height 15
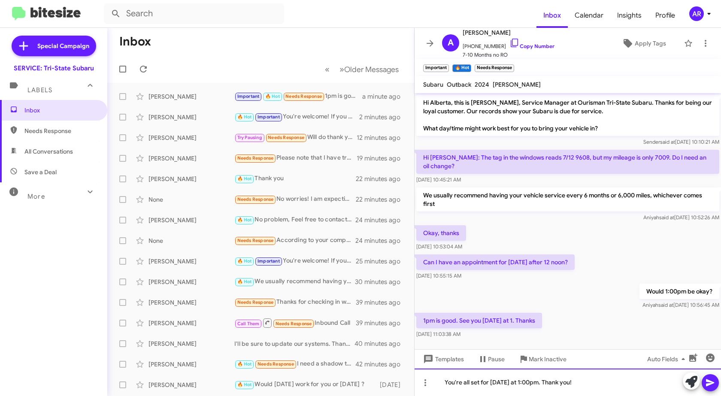
click at [594, 384] on div "You're all set for [DATE] at 1:00pm. Thank you!" at bounding box center [567, 381] width 306 height 27
click at [709, 359] on icon "button" at bounding box center [710, 357] width 9 height 9
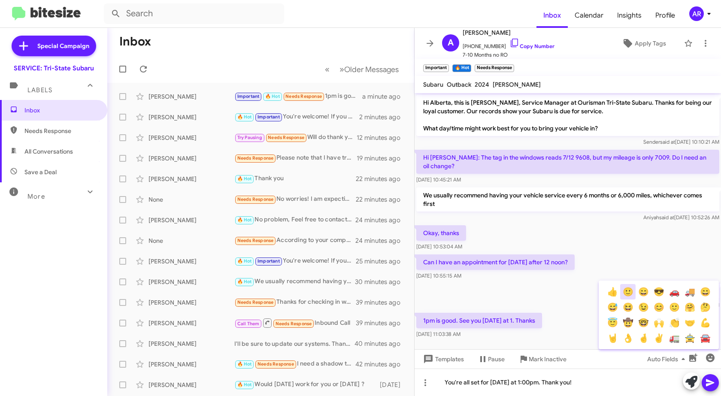
click at [630, 294] on button "🙂" at bounding box center [627, 291] width 15 height 15
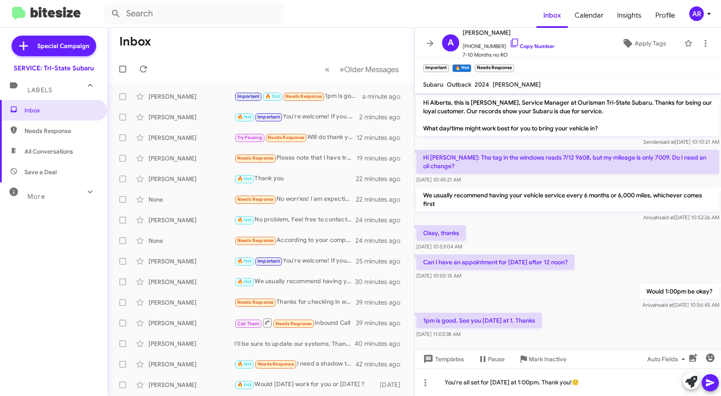
click at [707, 381] on icon at bounding box center [710, 382] width 8 height 7
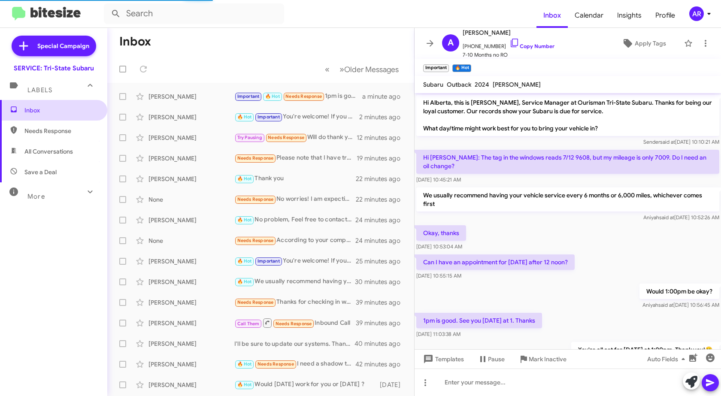
click at [59, 111] on span "Inbox" at bounding box center [60, 110] width 73 height 9
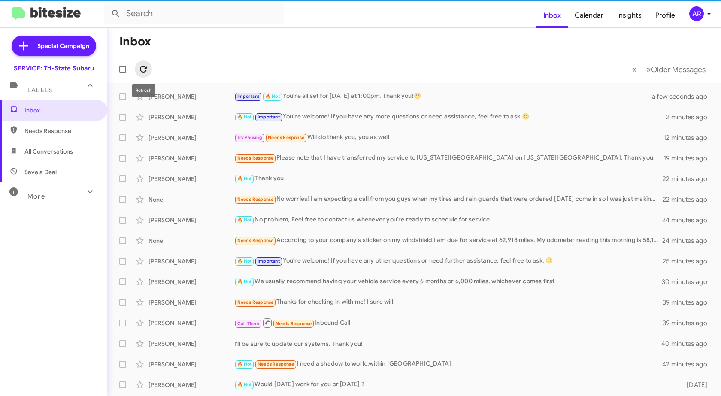
click at [145, 67] on icon at bounding box center [143, 69] width 7 height 7
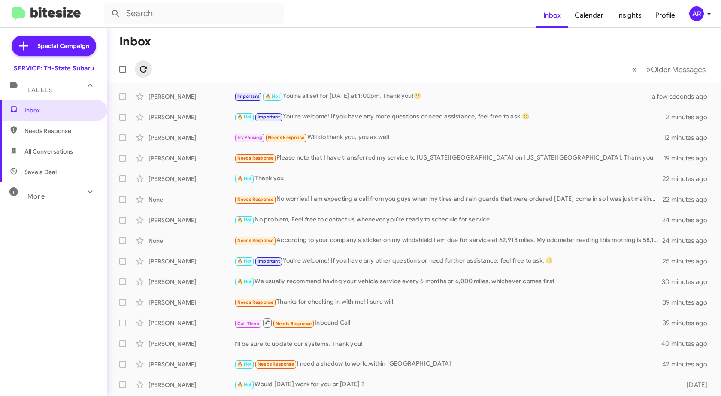
click at [145, 67] on icon at bounding box center [143, 69] width 7 height 7
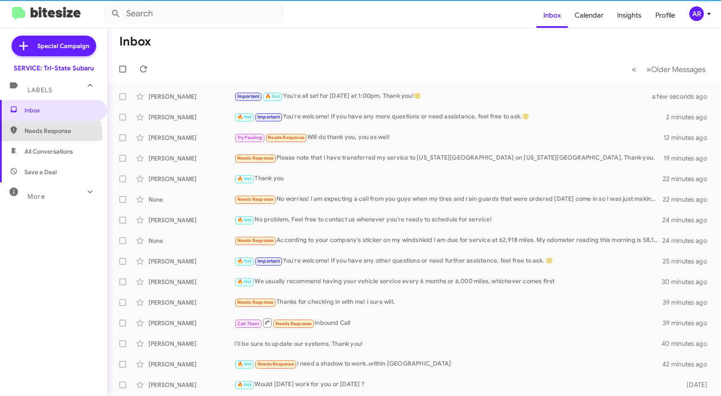
click at [25, 137] on span "Needs Response" at bounding box center [53, 131] width 107 height 21
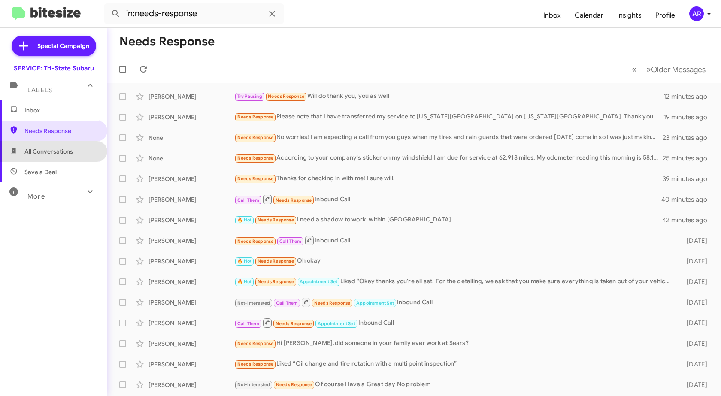
click at [63, 152] on span "All Conversations" at bounding box center [48, 151] width 48 height 9
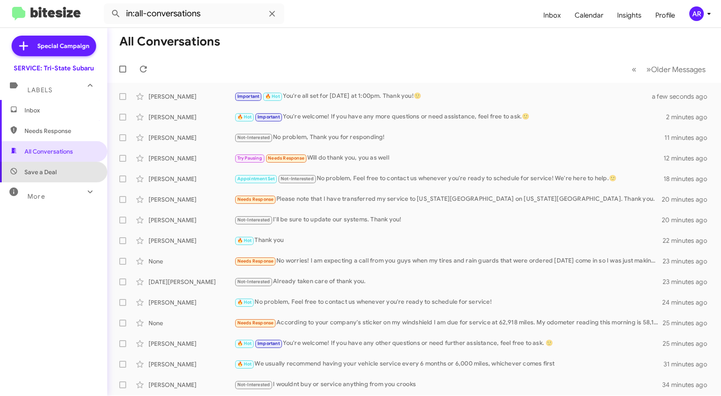
click at [65, 172] on span "Save a Deal" at bounding box center [53, 172] width 107 height 21
type input "in:not-interested"
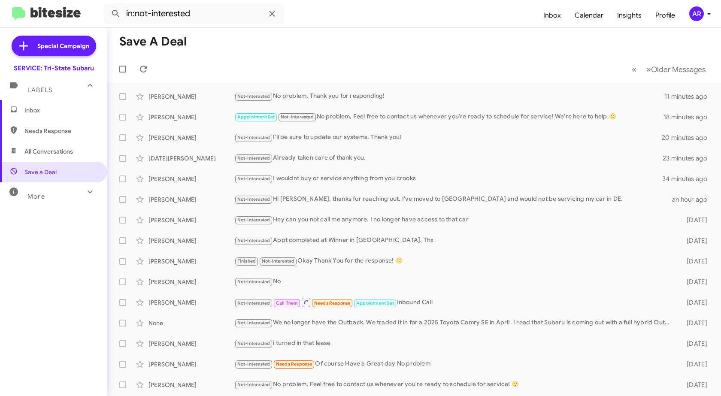
click at [59, 108] on span "Inbox" at bounding box center [60, 110] width 73 height 9
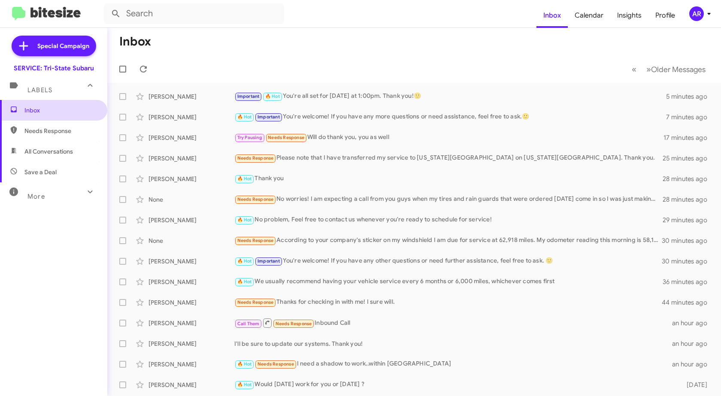
click at [48, 119] on span "Inbox" at bounding box center [53, 110] width 107 height 21
click at [146, 66] on icon at bounding box center [143, 69] width 7 height 7
click at [89, 126] on span "Needs Response" at bounding box center [53, 131] width 107 height 21
type input "in:needs-response"
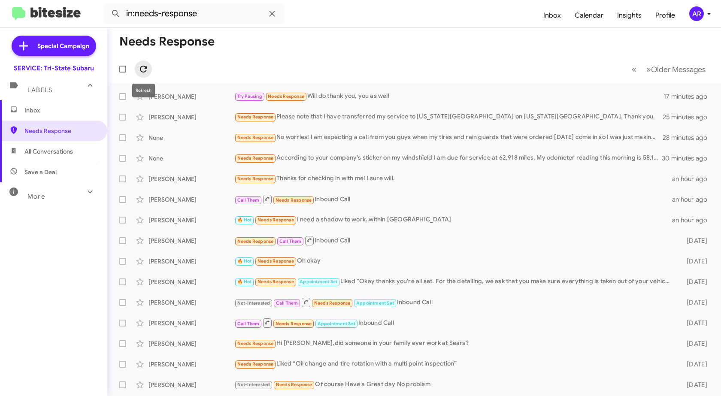
click at [147, 70] on icon at bounding box center [143, 69] width 10 height 10
click at [147, 66] on icon at bounding box center [143, 69] width 10 height 10
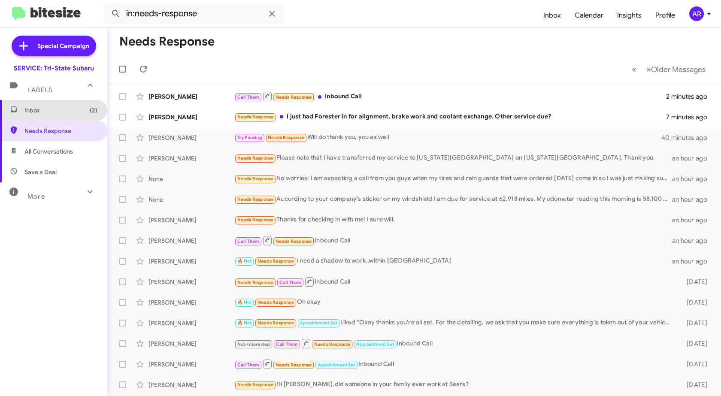
click at [73, 112] on span "Inbox (2)" at bounding box center [60, 110] width 73 height 9
